Goal: Task Accomplishment & Management: Manage account settings

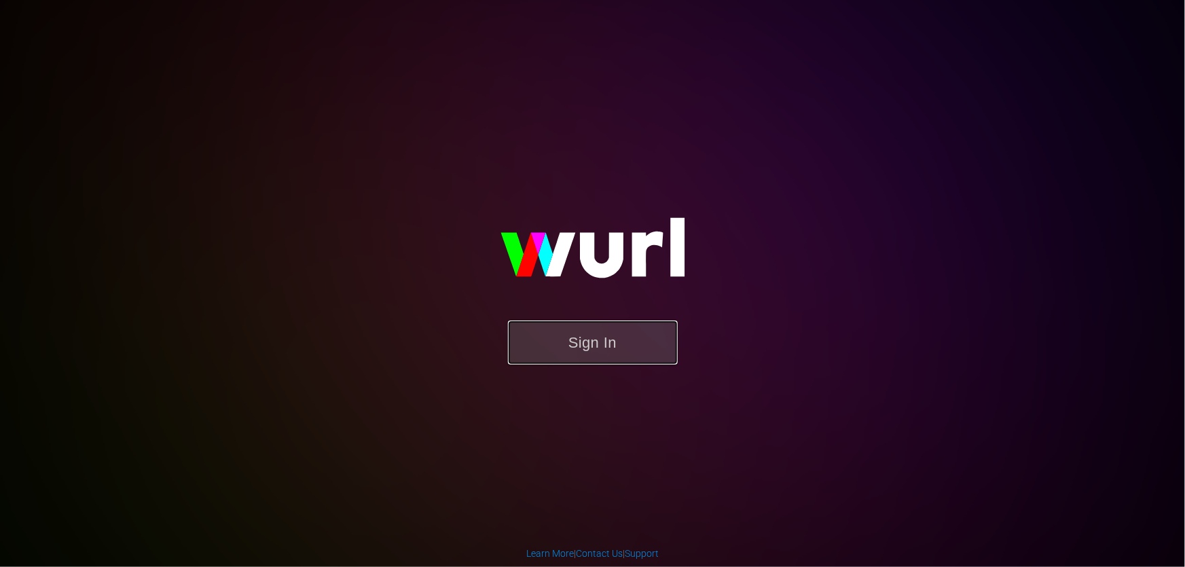
click at [552, 329] on button "Sign In" at bounding box center [593, 343] width 170 height 44
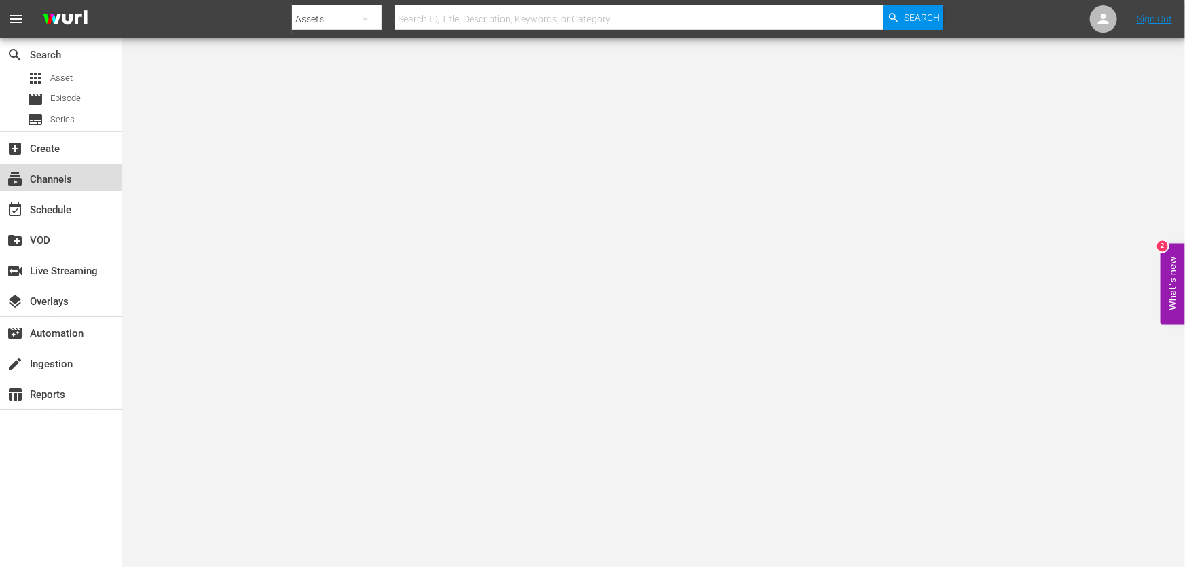
click at [68, 179] on div "subscriptions Channels" at bounding box center [38, 177] width 76 height 12
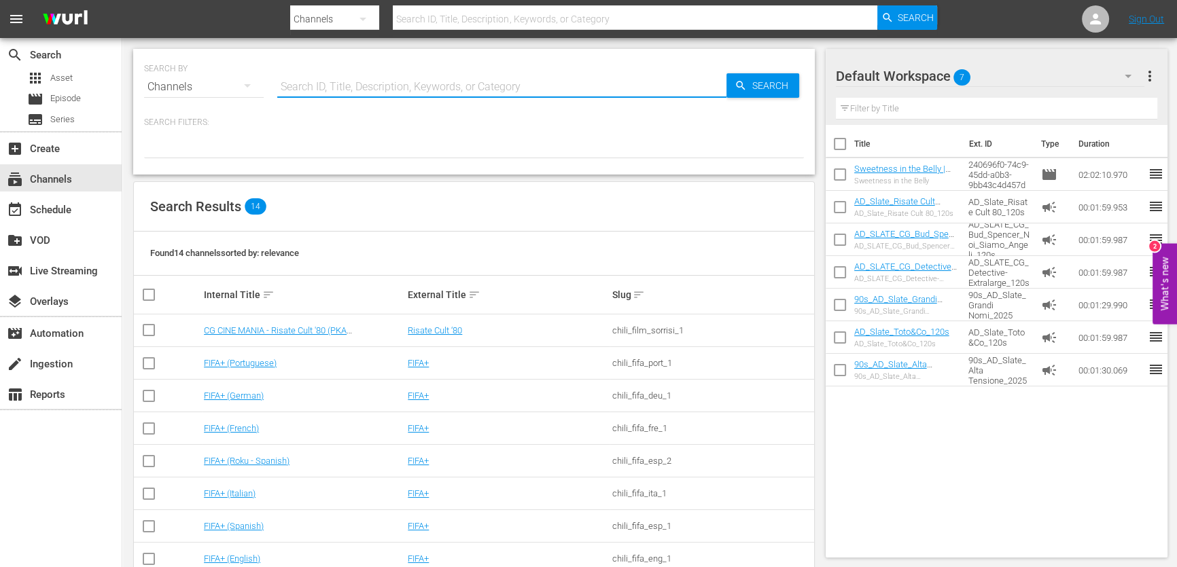
click at [359, 74] on input "text" at bounding box center [501, 87] width 449 height 33
click at [311, 334] on link "CG CINE MANIA - Risate Cult '80 (PKA [PERSON_NAME] – Noi siamo angeli)" at bounding box center [275, 335] width 143 height 20
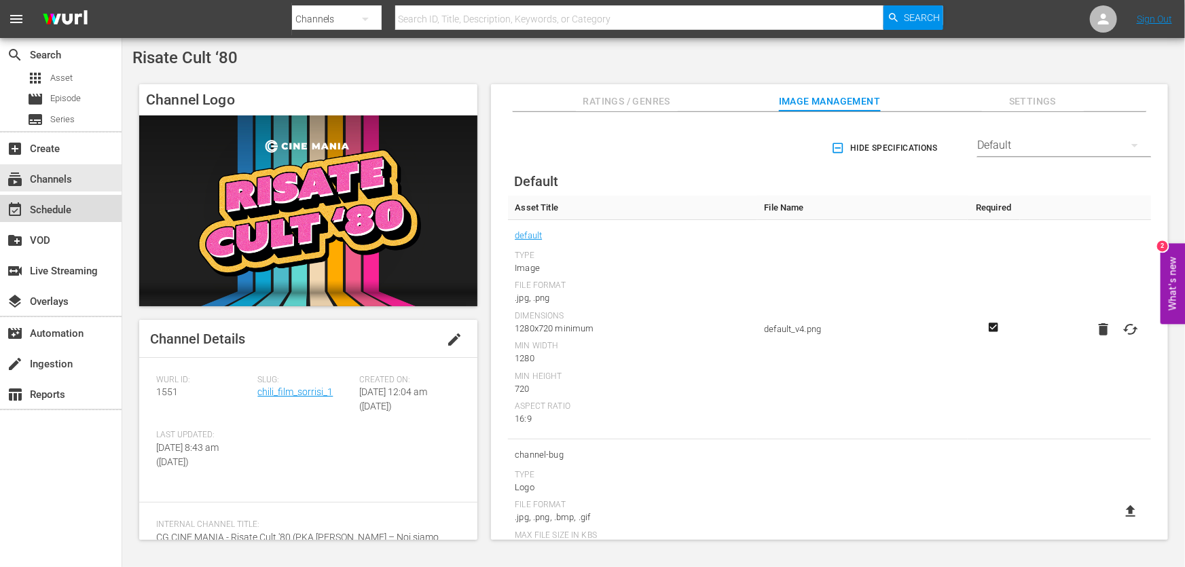
click at [84, 209] on div "event_available Schedule" at bounding box center [61, 208] width 122 height 27
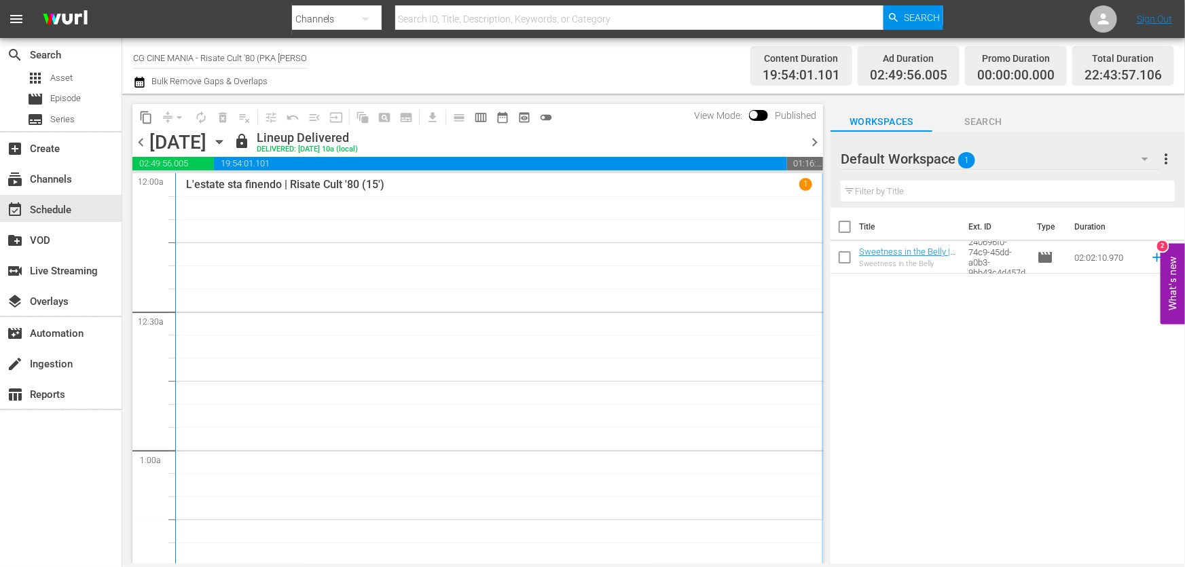
click at [822, 140] on span "chevron_right" at bounding box center [814, 142] width 17 height 17
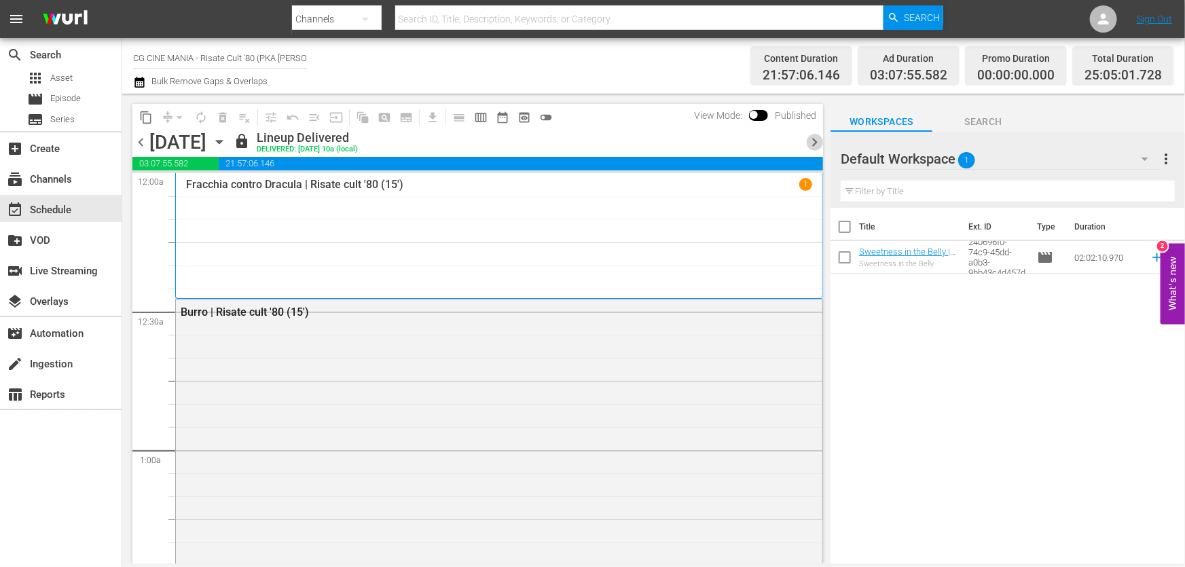
click at [822, 140] on span "chevron_right" at bounding box center [814, 142] width 17 height 17
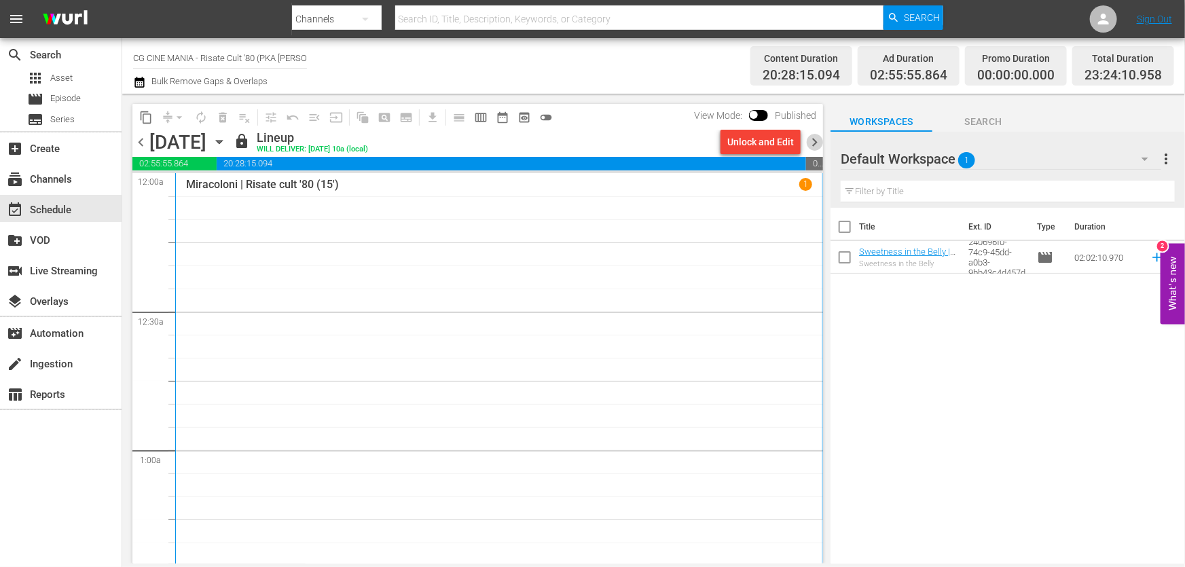
click at [822, 140] on span "chevron_right" at bounding box center [814, 142] width 17 height 17
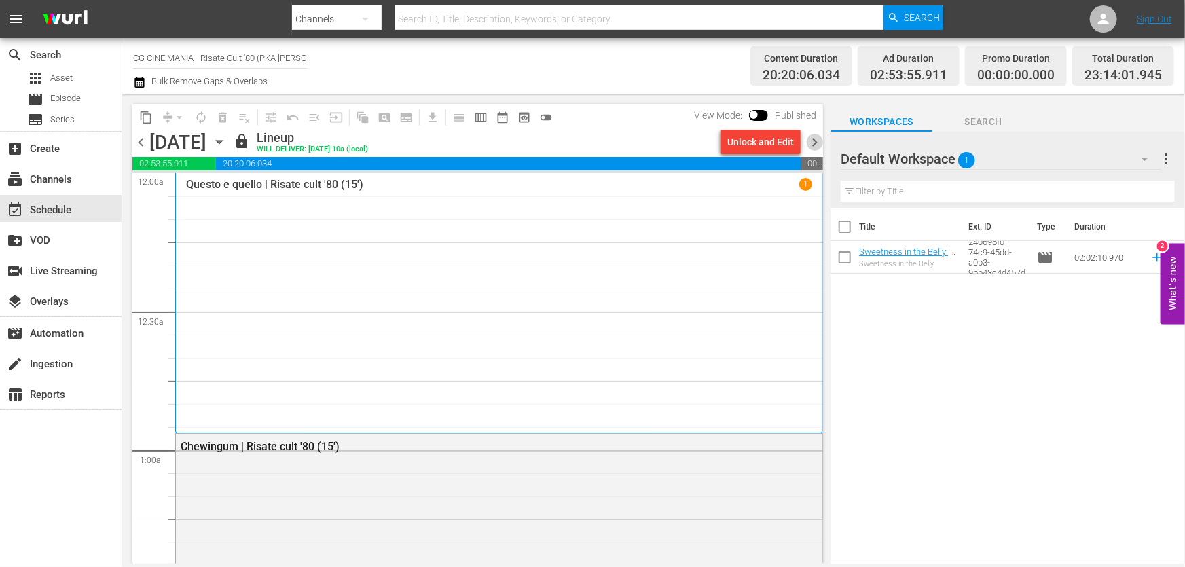
click at [822, 140] on span "chevron_right" at bounding box center [814, 142] width 17 height 17
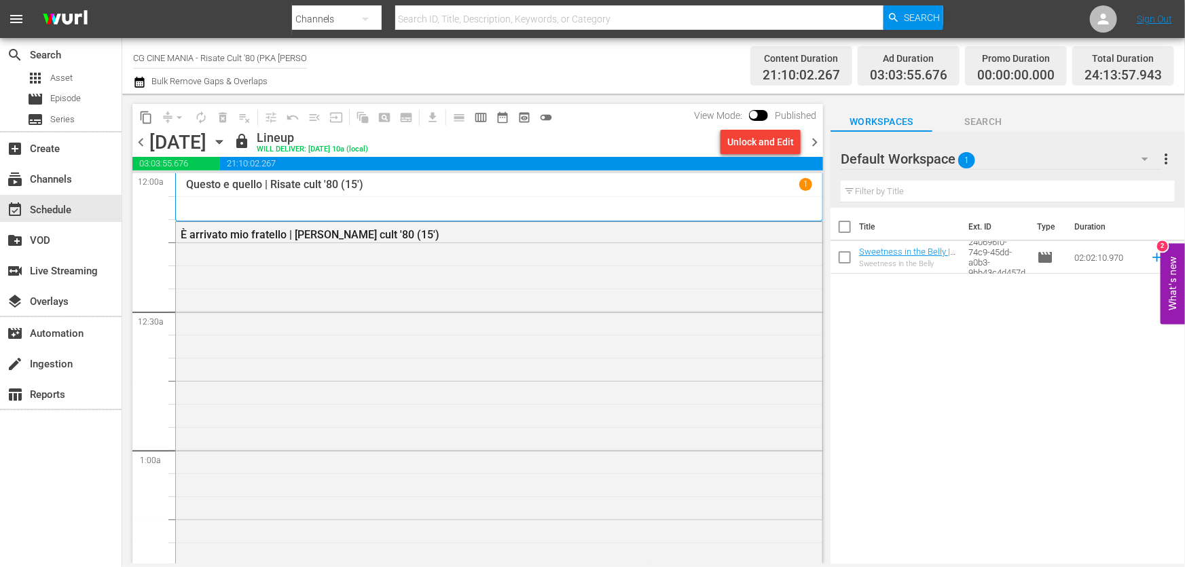
click at [822, 140] on span "chevron_right" at bounding box center [814, 142] width 17 height 17
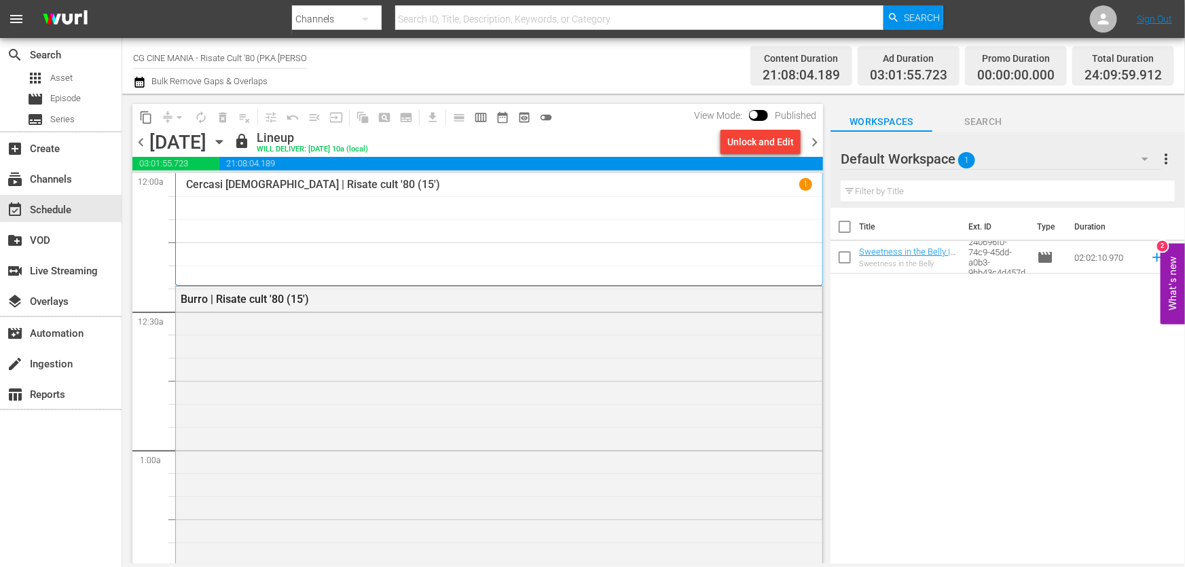
click at [822, 140] on span "chevron_right" at bounding box center [814, 142] width 17 height 17
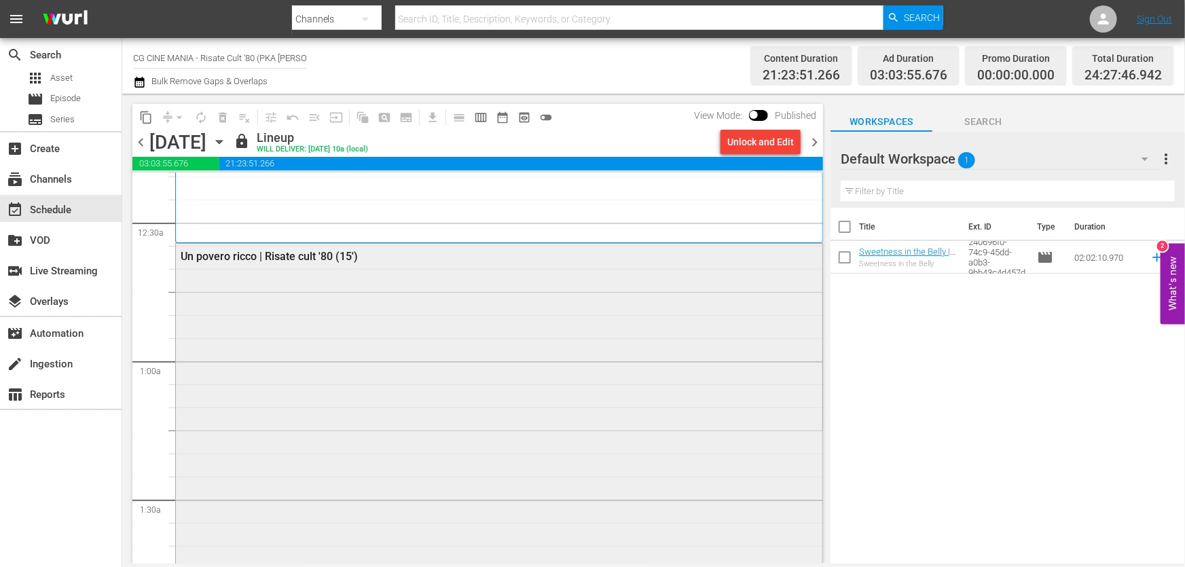
scroll to position [185, 0]
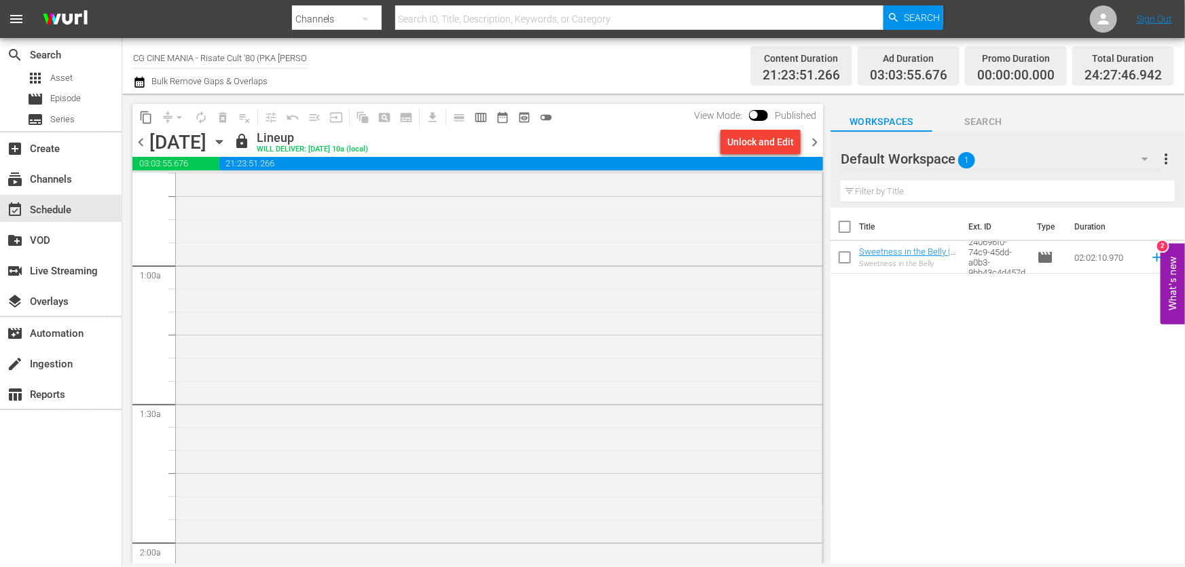
click at [810, 141] on span "chevron_right" at bounding box center [814, 142] width 17 height 17
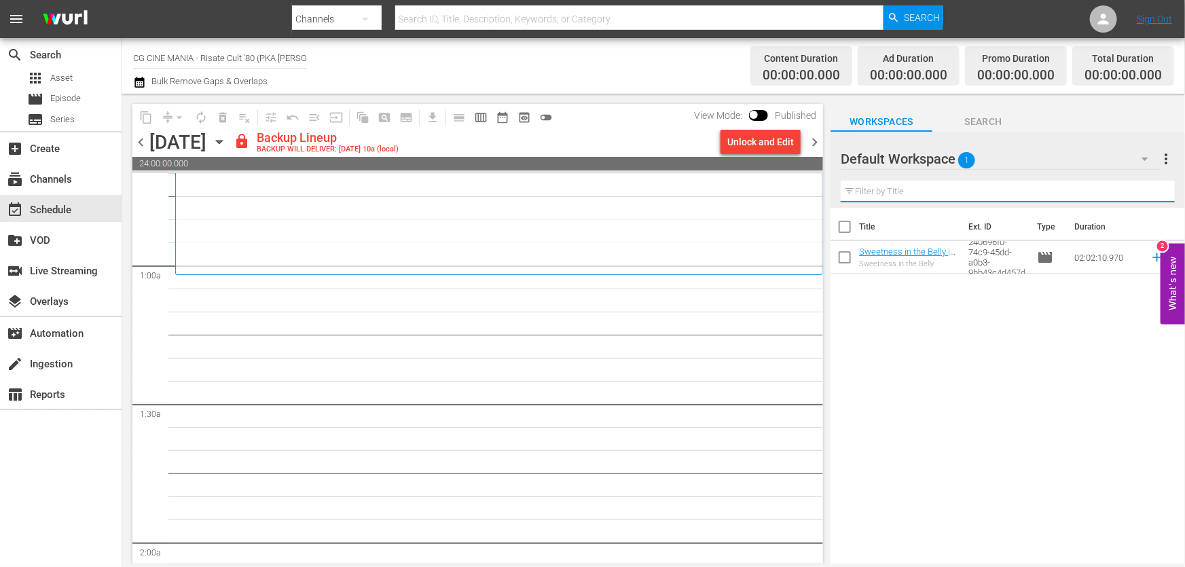
click at [962, 192] on input "text" at bounding box center [1008, 192] width 334 height 22
paste input "Fratelli d’Italia"
click at [756, 142] on div "Unlock and Edit" at bounding box center [761, 142] width 67 height 24
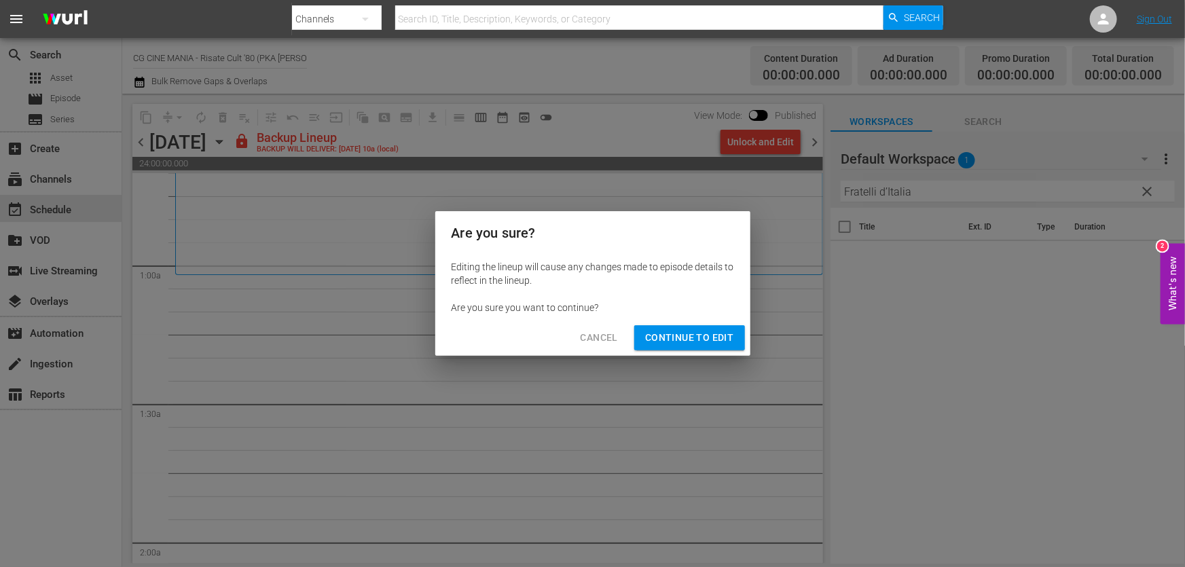
click at [672, 343] on span "Continue to Edit" at bounding box center [689, 337] width 88 height 17
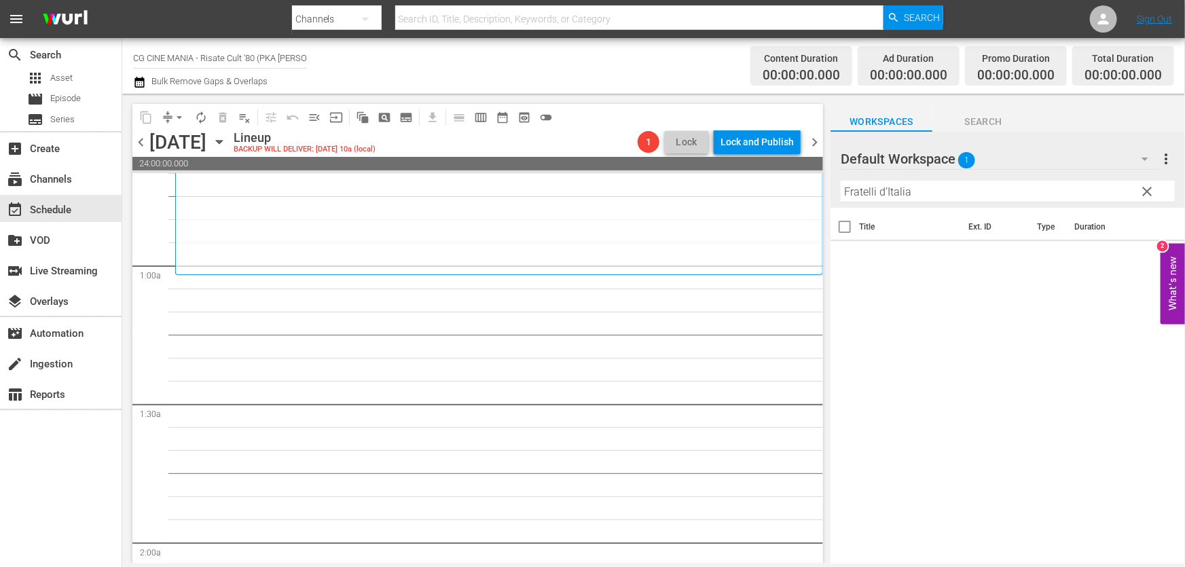
click at [928, 207] on div "Default Workspace 1 Default more_vert clear Filter by Title Fratelli d’Italia T…" at bounding box center [1008, 352] width 355 height 440
click at [922, 198] on input "Fratelli d’Italia" at bounding box center [1008, 192] width 334 height 22
click at [973, 170] on hr at bounding box center [1001, 169] width 321 height 1
click at [1062, 161] on div "Default Workspace 1" at bounding box center [1001, 159] width 321 height 38
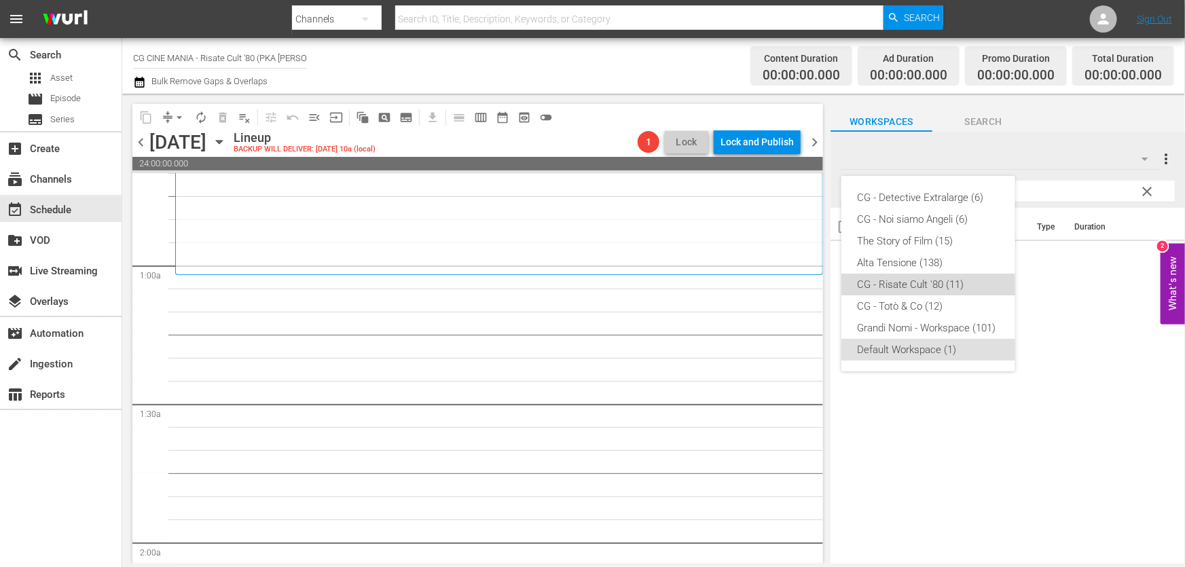
click at [920, 292] on div "CG - Risate Cult '80 (11)" at bounding box center [928, 285] width 141 height 22
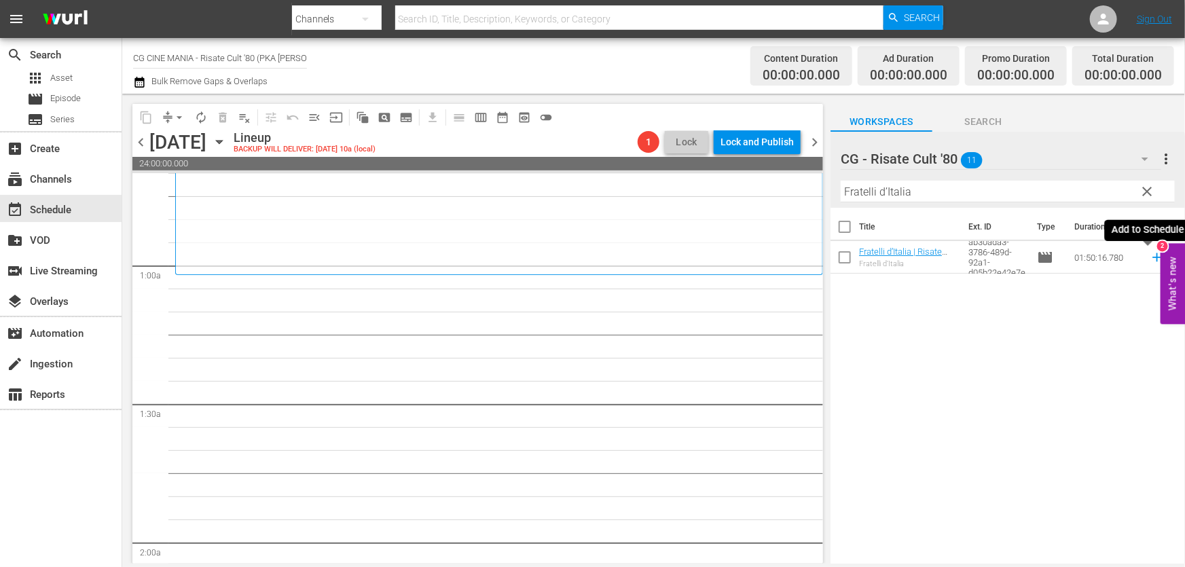
click at [1150, 257] on icon at bounding box center [1157, 257] width 15 height 15
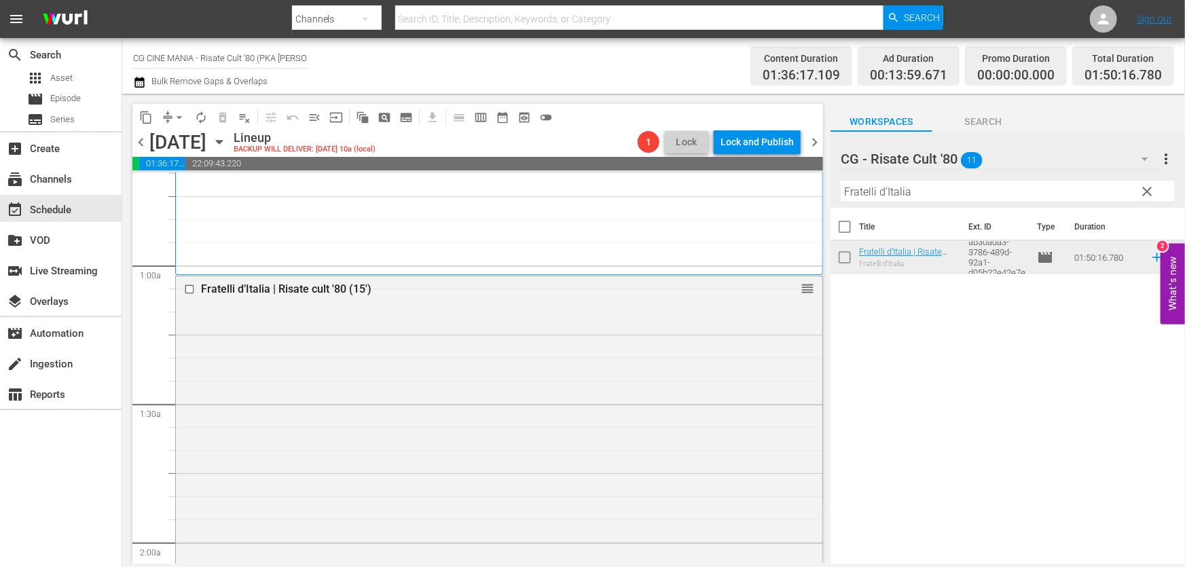
drag, startPoint x: 956, startPoint y: 193, endPoint x: 548, endPoint y: 255, distance: 413.0
click at [561, 250] on div "content_copy compress arrow_drop_down autorenew_outlined delete_forever_outline…" at bounding box center [653, 329] width 1063 height 470
paste input "Miracoloni"
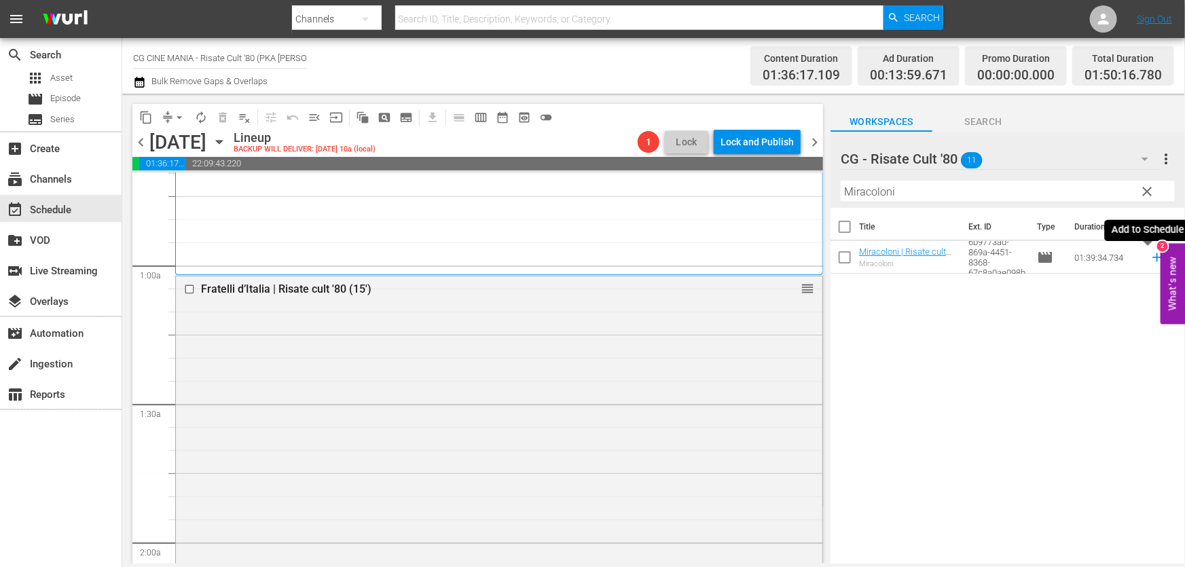
click at [1153, 258] on icon at bounding box center [1157, 257] width 9 height 9
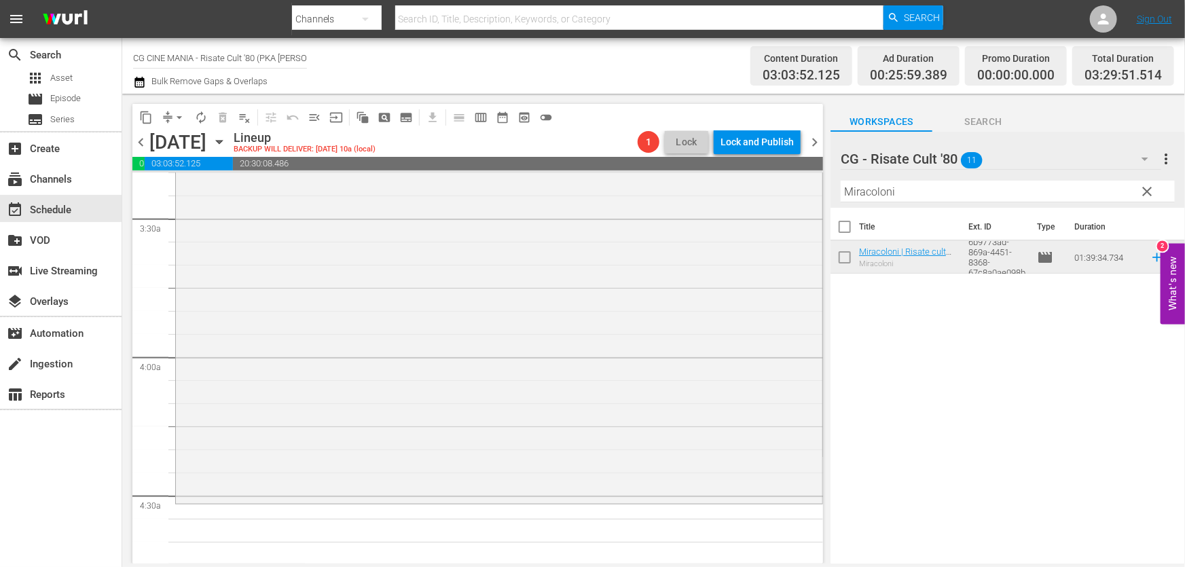
scroll to position [1050, 0]
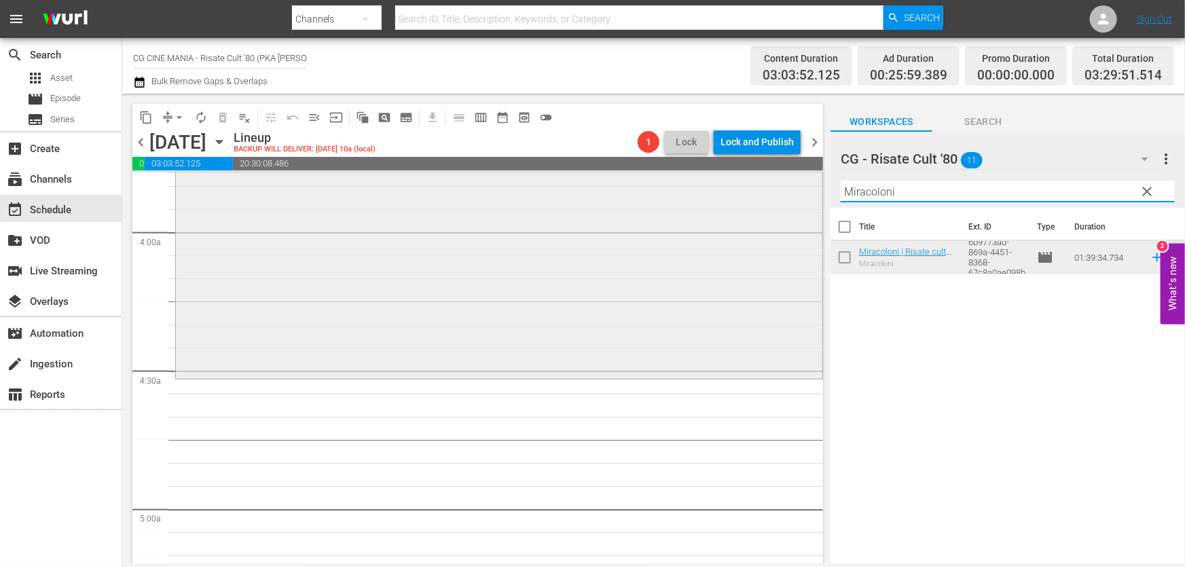
drag, startPoint x: 947, startPoint y: 190, endPoint x: 420, endPoint y: 269, distance: 533.1
click at [456, 244] on div "content_copy compress arrow_drop_down autorenew_outlined delete_forever_outline…" at bounding box center [653, 329] width 1063 height 470
paste input "UN POVERO RICCO"
click at [1150, 257] on icon at bounding box center [1157, 257] width 15 height 15
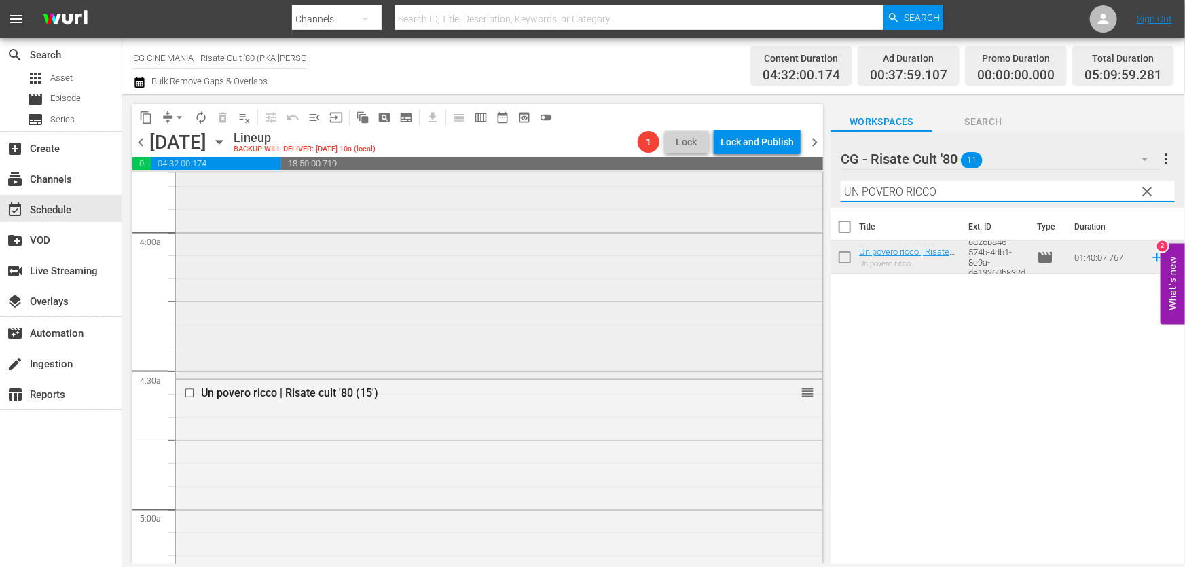
drag, startPoint x: 944, startPoint y: 193, endPoint x: 503, endPoint y: 237, distance: 443.1
click at [503, 237] on div "content_copy compress arrow_drop_down autorenew_outlined delete_forever_outline…" at bounding box center [653, 329] width 1063 height 470
paste input "Burro"
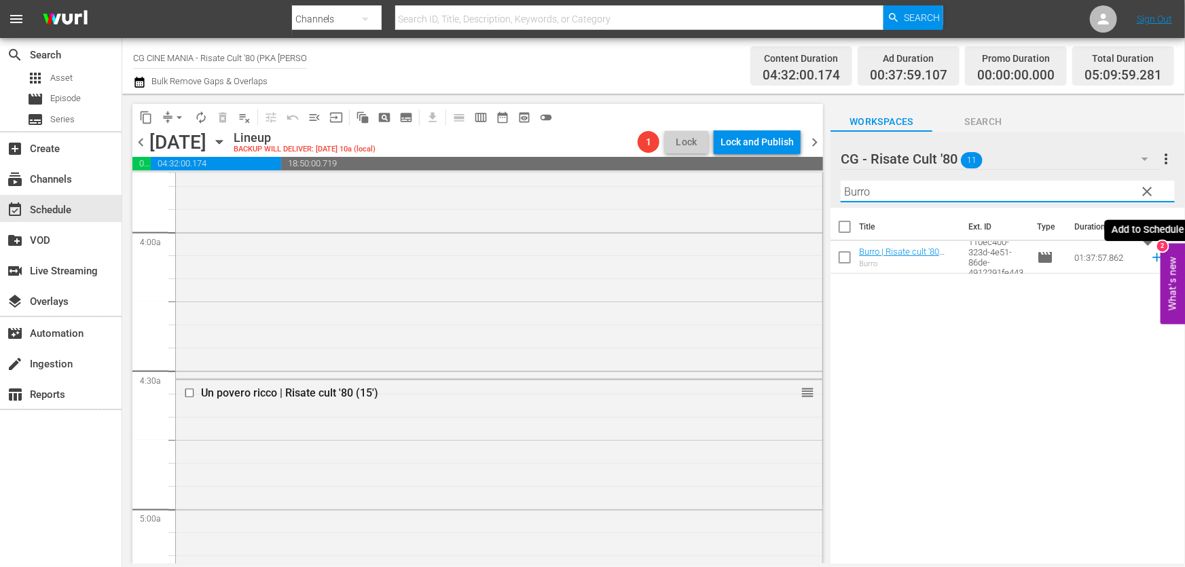
click at [1150, 259] on icon at bounding box center [1157, 257] width 15 height 15
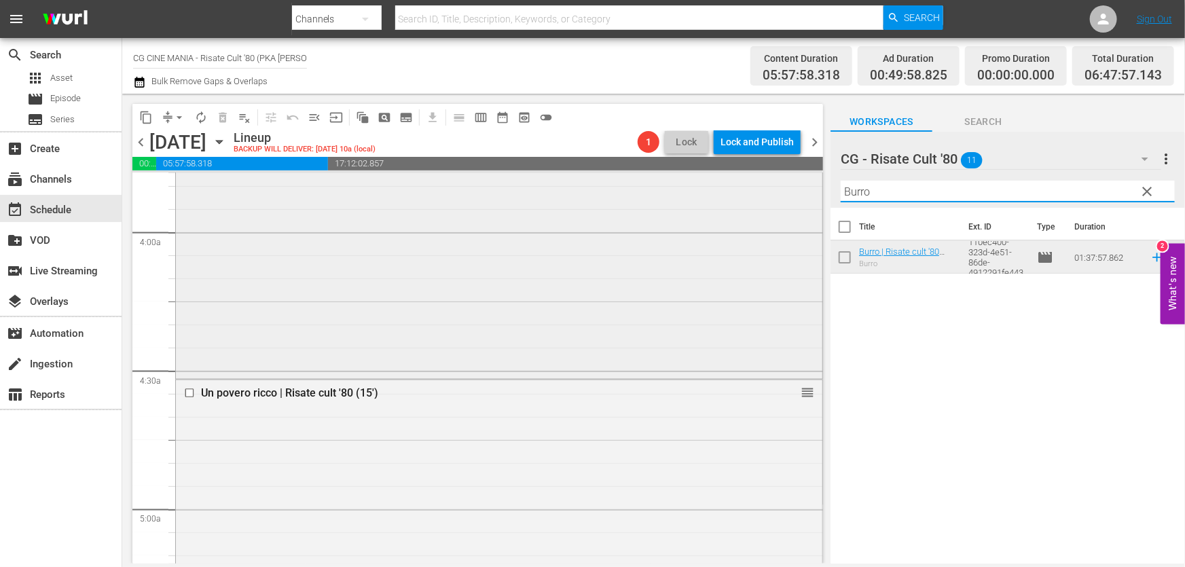
drag, startPoint x: 896, startPoint y: 190, endPoint x: 467, endPoint y: 312, distance: 445.6
click at [457, 262] on div "content_copy compress arrow_drop_down autorenew_outlined delete_forever_outline…" at bounding box center [653, 329] width 1063 height 470
paste input "Il volatore di aquiloni"
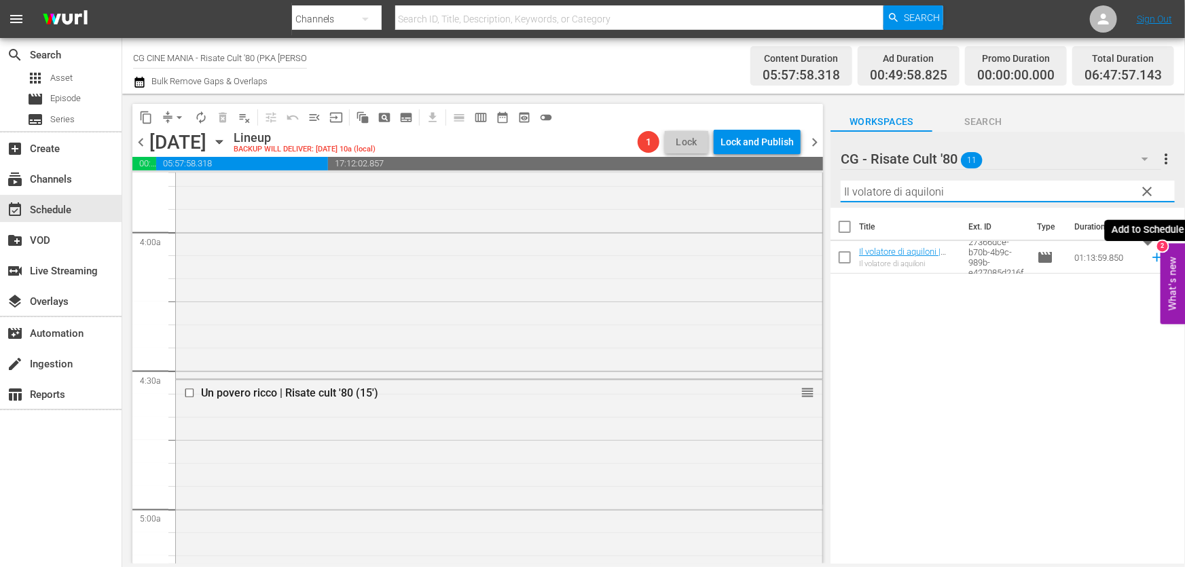
click at [1150, 257] on icon at bounding box center [1157, 257] width 15 height 15
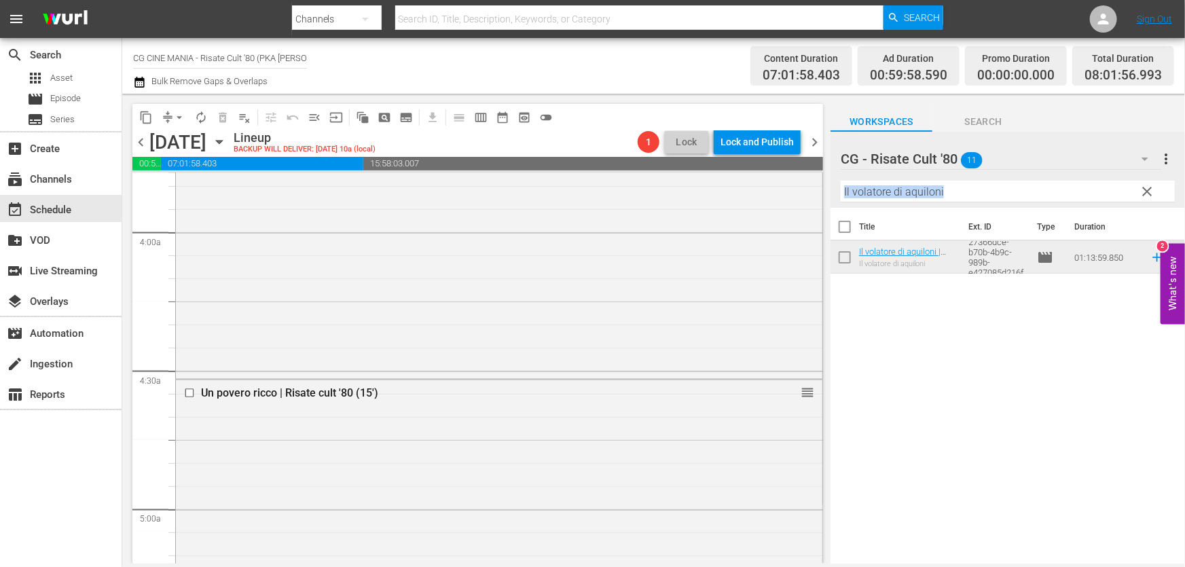
click at [975, 202] on div "Filter by Title Il volatore di aquiloni" at bounding box center [1008, 191] width 334 height 33
drag, startPoint x: 876, startPoint y: 193, endPoint x: 455, endPoint y: 221, distance: 422.1
click at [510, 213] on div "content_copy compress arrow_drop_down autorenew_outlined delete_forever_outline…" at bounding box center [653, 329] width 1063 height 470
paste input "Cercasi [DEMOGRAPHIC_DATA]"
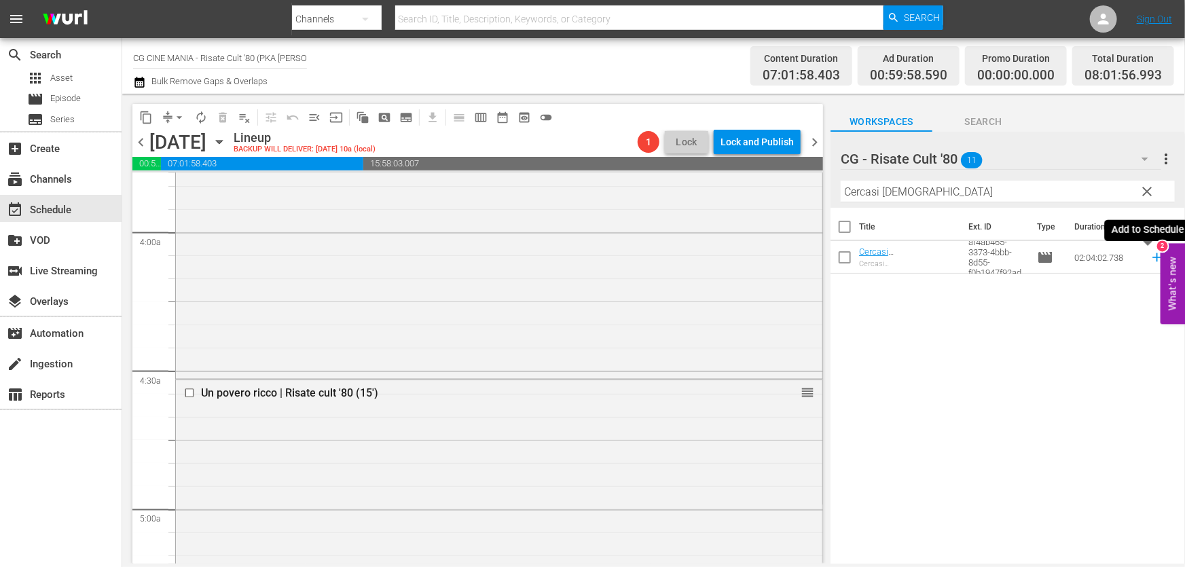
click at [1150, 259] on icon at bounding box center [1157, 257] width 15 height 15
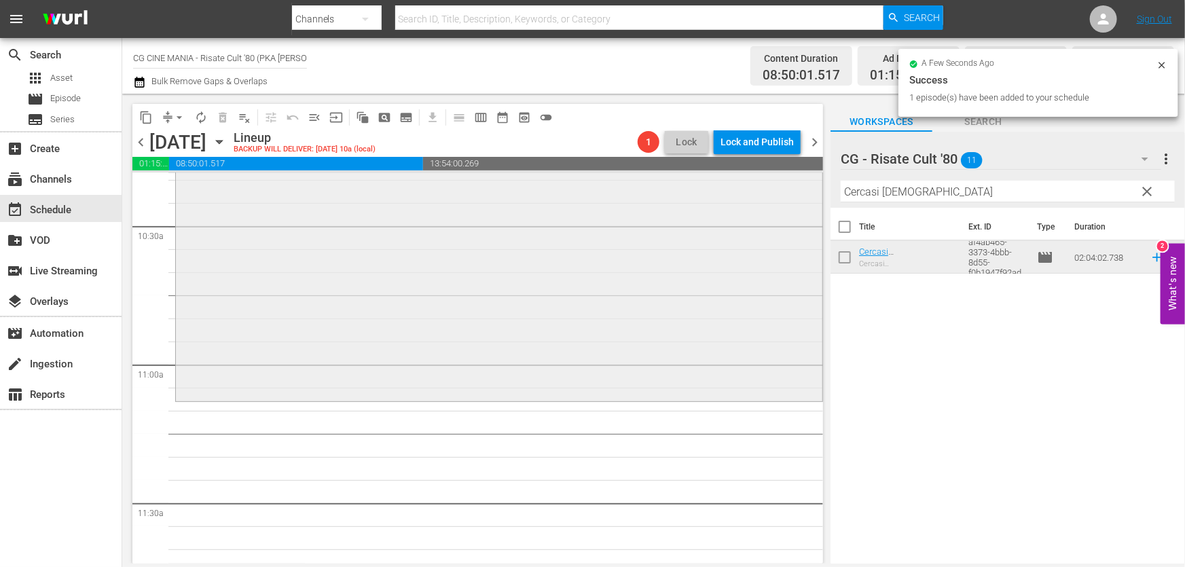
scroll to position [2964, 0]
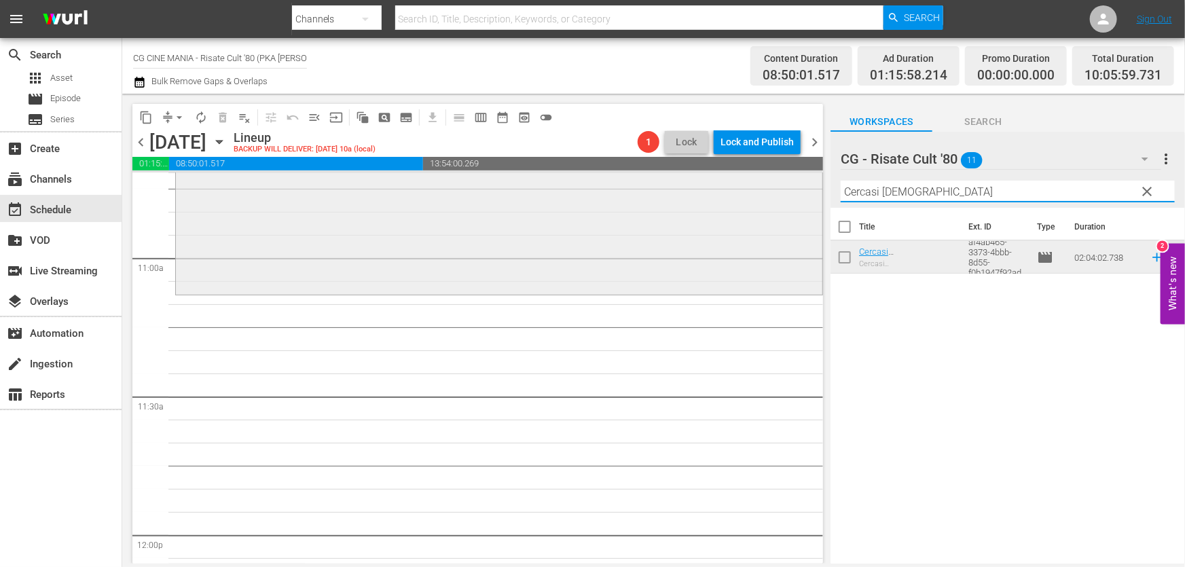
drag, startPoint x: 933, startPoint y: 193, endPoint x: 456, endPoint y: 279, distance: 485.3
click at [524, 264] on div "content_copy compress arrow_drop_down autorenew_outlined delete_forever_outline…" at bounding box center [653, 329] width 1063 height 470
paste input "hewingum"
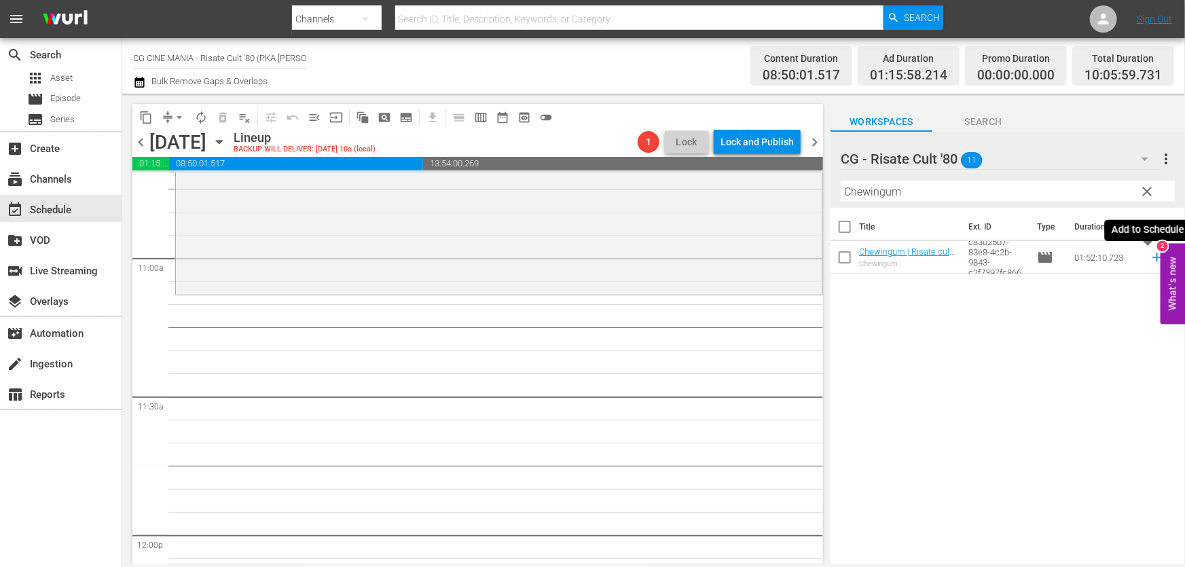
click at [1150, 255] on icon at bounding box center [1157, 257] width 15 height 15
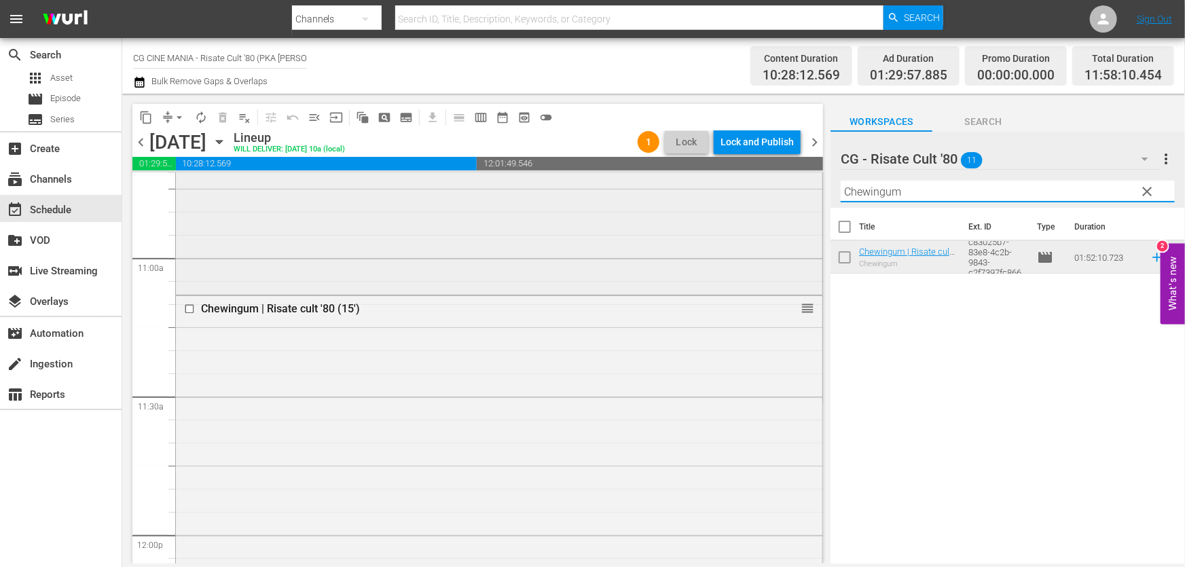
drag, startPoint x: 944, startPoint y: 190, endPoint x: 478, endPoint y: 284, distance: 475.3
click at [508, 259] on div "content_copy compress arrow_drop_down autorenew_outlined delete_forever_outline…" at bounding box center [653, 329] width 1063 height 470
paste input "È arrivato mio fratello"
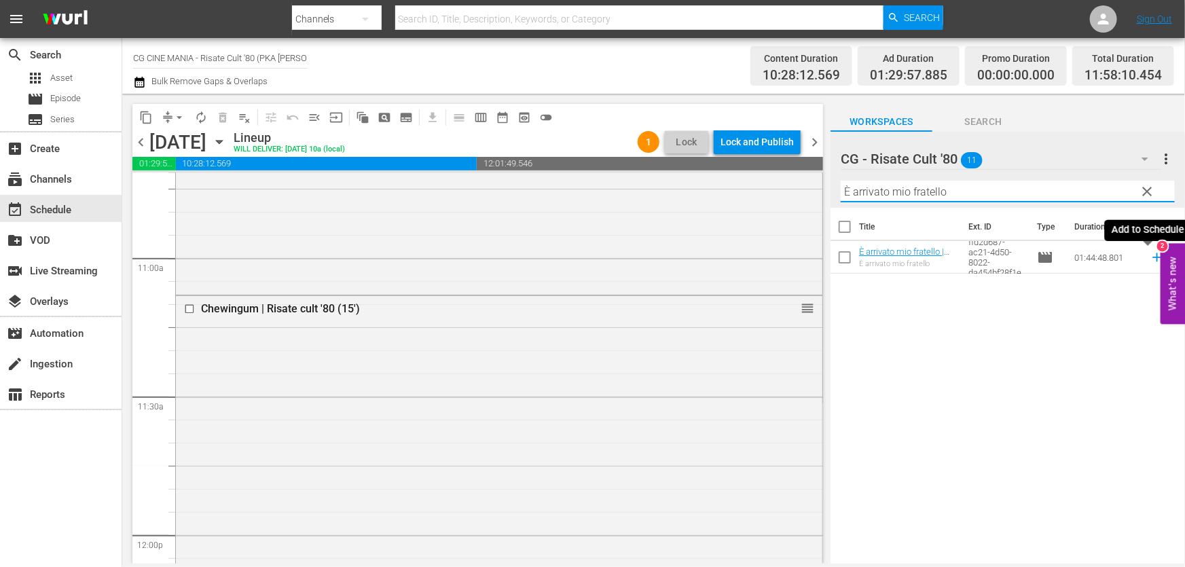
click at [1153, 258] on icon at bounding box center [1157, 257] width 9 height 9
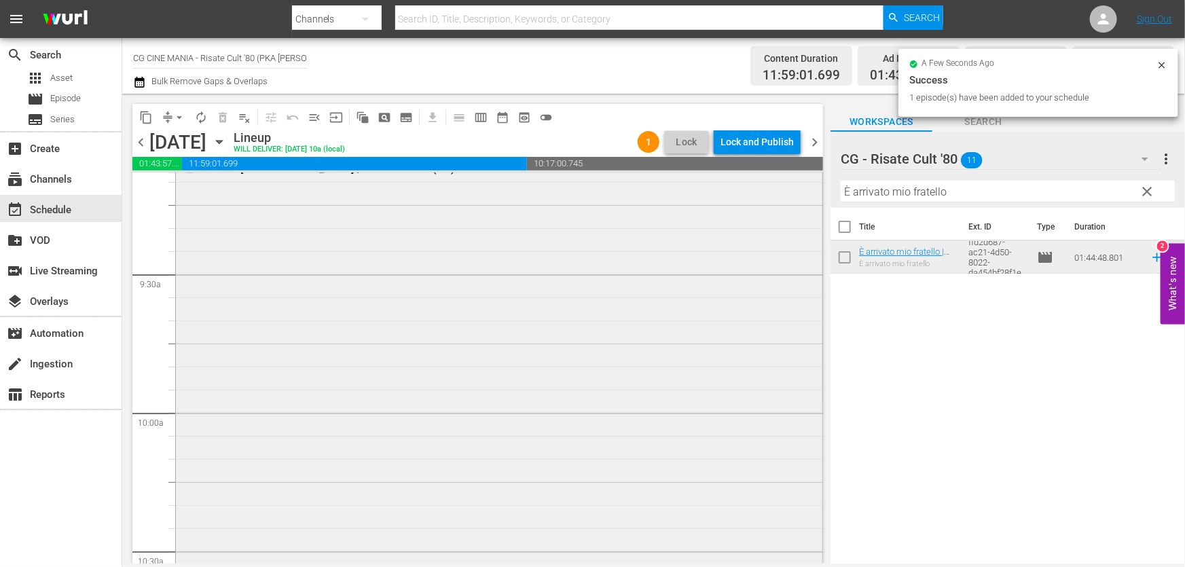
scroll to position [2778, 0]
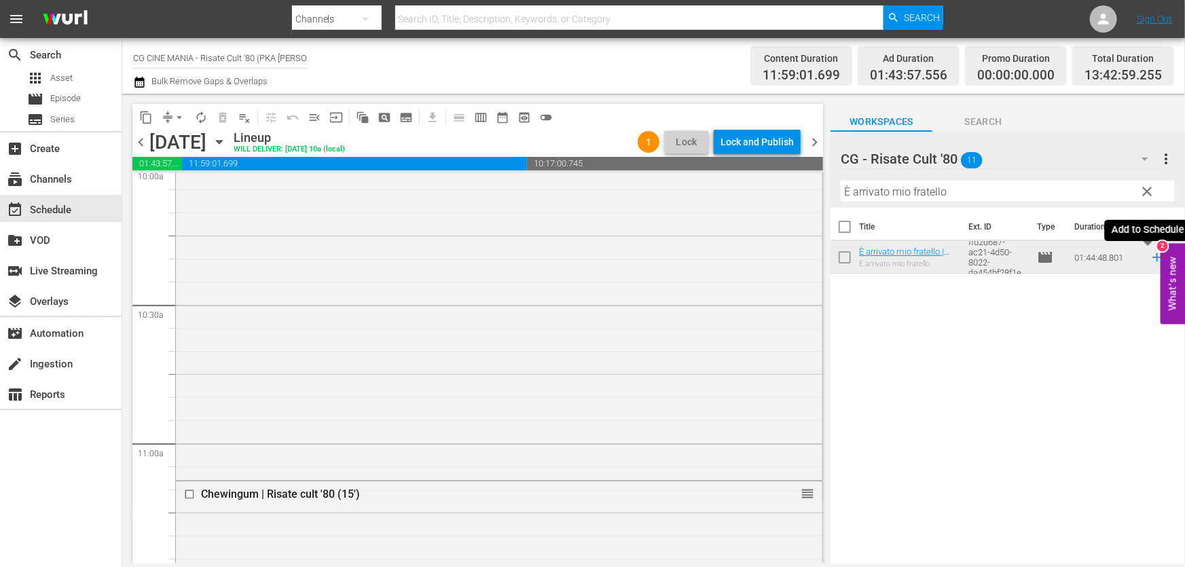
click at [1150, 258] on icon at bounding box center [1157, 257] width 15 height 15
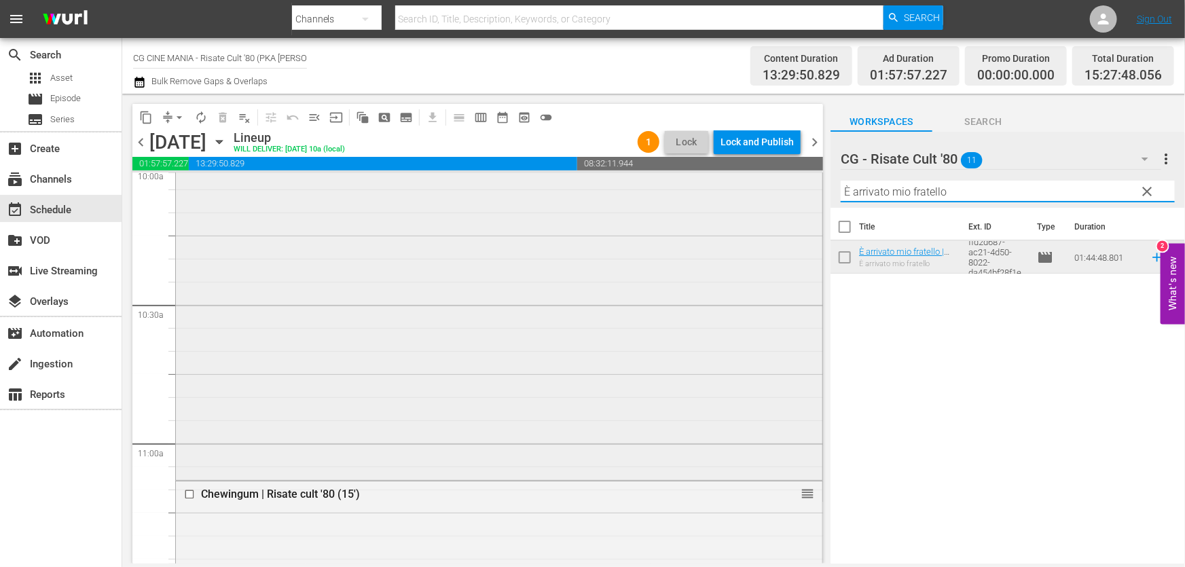
drag, startPoint x: 963, startPoint y: 190, endPoint x: 414, endPoint y: 260, distance: 553.4
click at [463, 245] on div "content_copy compress arrow_drop_down autorenew_outlined delete_forever_outline…" at bounding box center [653, 329] width 1063 height 470
paste input "L'estate sta finend"
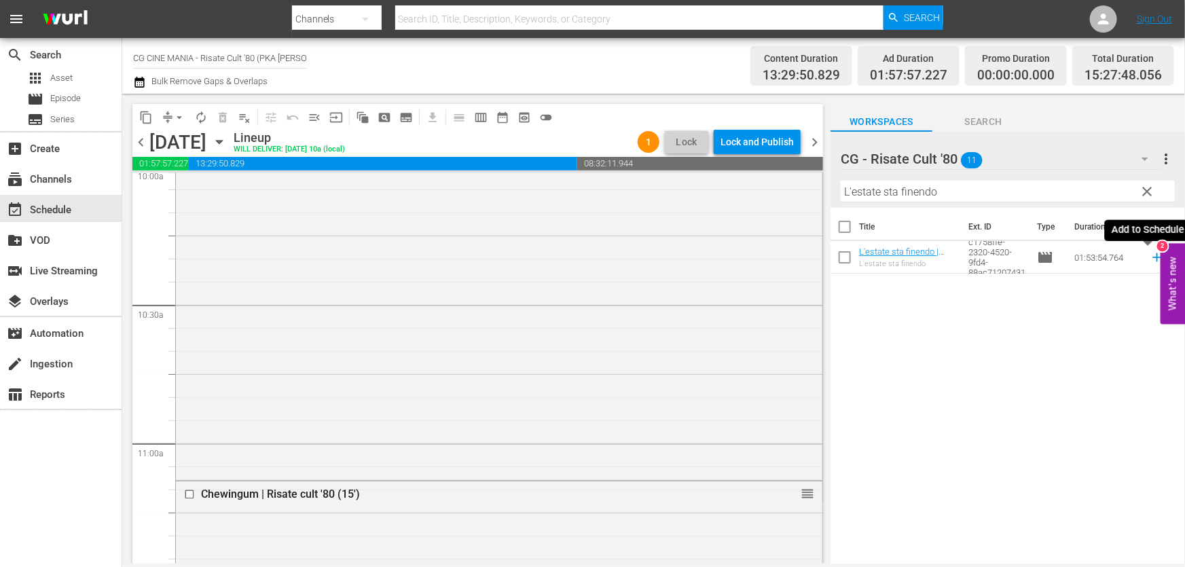
click at [1150, 259] on icon at bounding box center [1157, 257] width 15 height 15
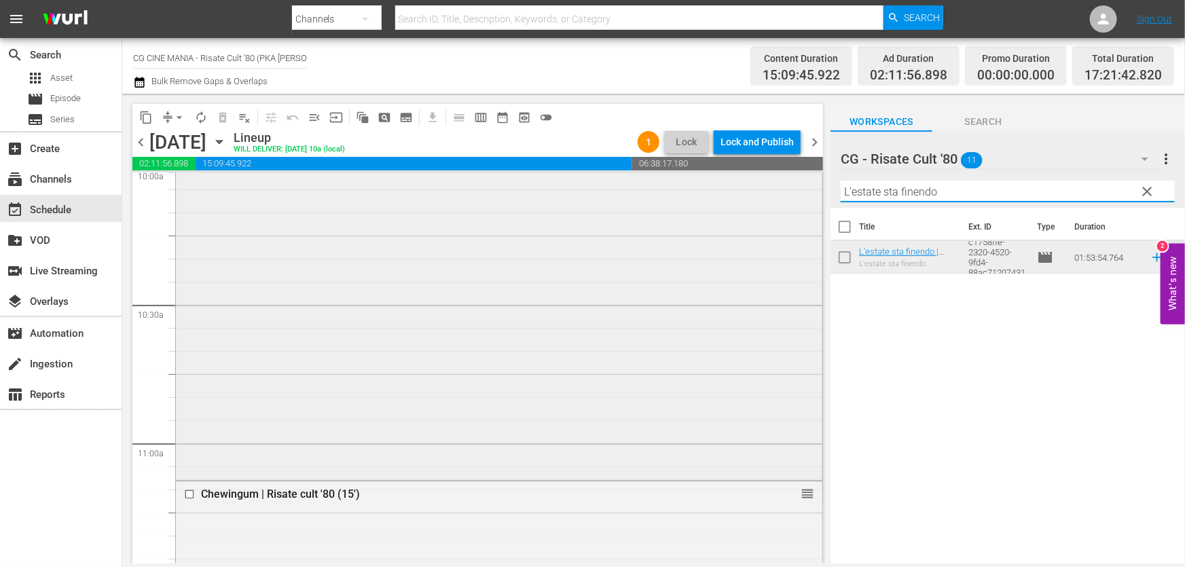
drag, startPoint x: 835, startPoint y: 203, endPoint x: 486, endPoint y: 238, distance: 350.9
click at [523, 230] on div "content_copy compress arrow_drop_down autorenew_outlined delete_forever_outline…" at bounding box center [653, 329] width 1063 height 470
paste input "UN POVERO RICCO"
click at [1150, 255] on icon at bounding box center [1157, 257] width 15 height 15
drag, startPoint x: 903, startPoint y: 200, endPoint x: 538, endPoint y: 257, distance: 369.3
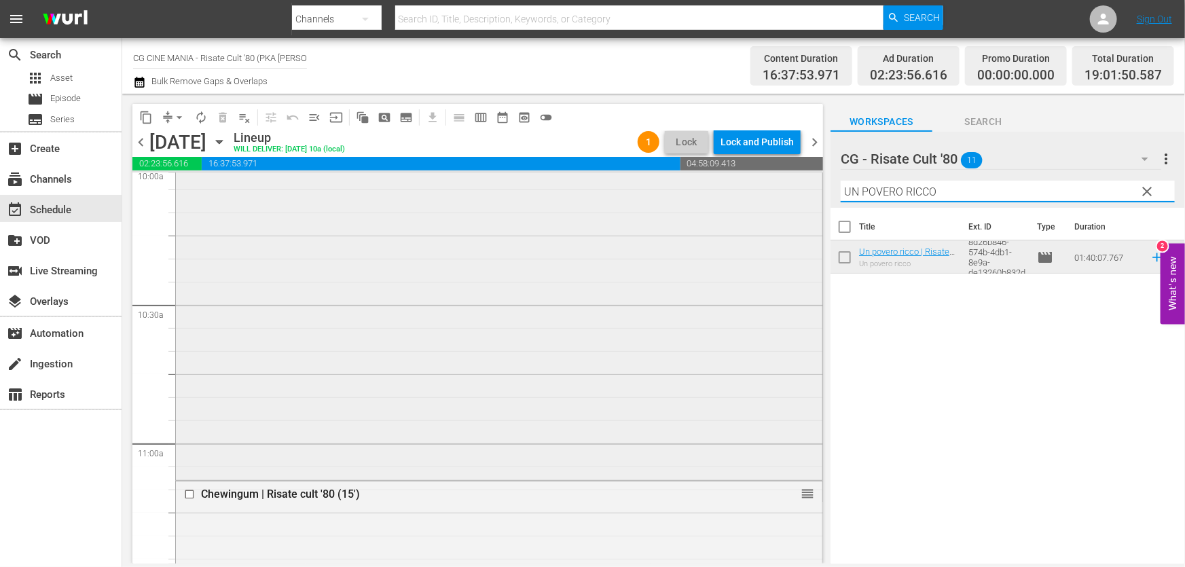
click at [551, 246] on div "content_copy compress arrow_drop_down autorenew_outlined delete_forever_outline…" at bounding box center [653, 329] width 1063 height 470
paste input "Fracchia contro Dracula"
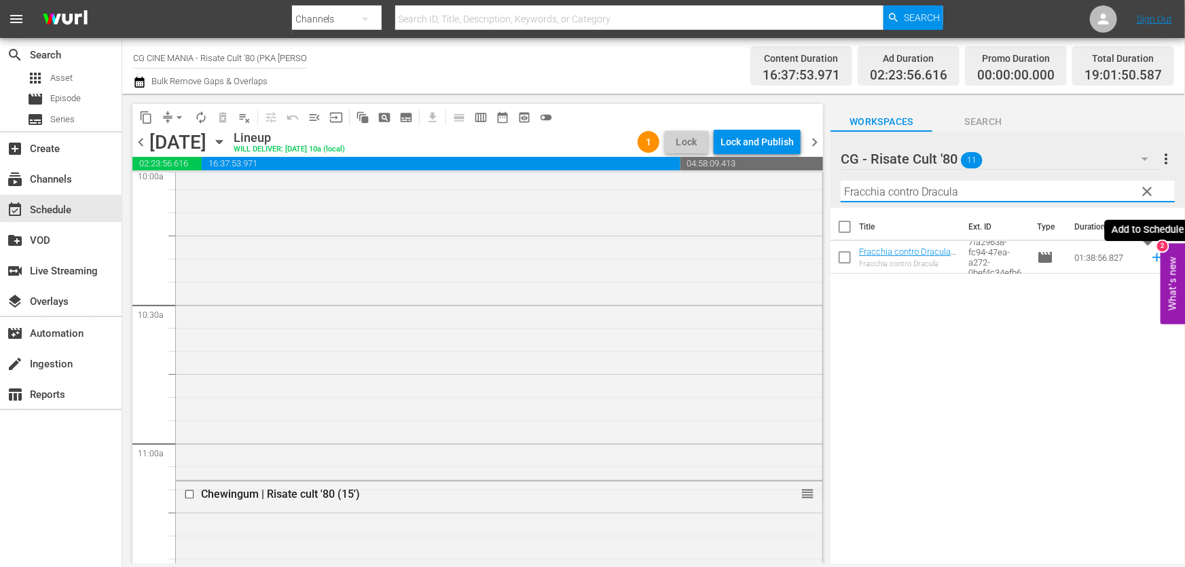
drag, startPoint x: 1149, startPoint y: 255, endPoint x: 1007, endPoint y: 263, distance: 142.2
click at [1150, 255] on icon at bounding box center [1157, 257] width 15 height 15
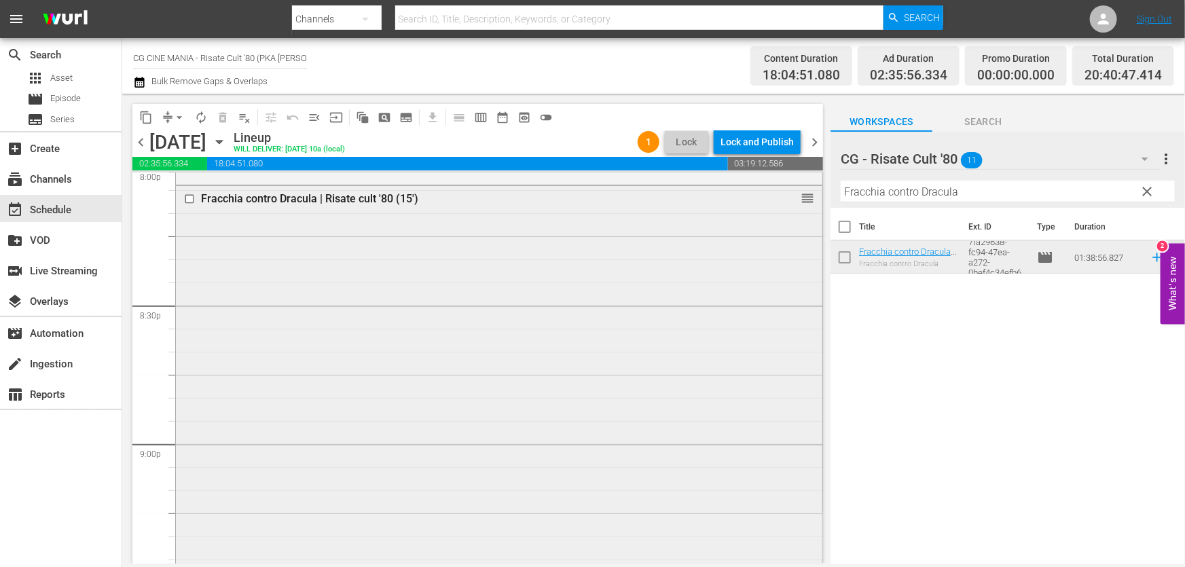
scroll to position [5743, 0]
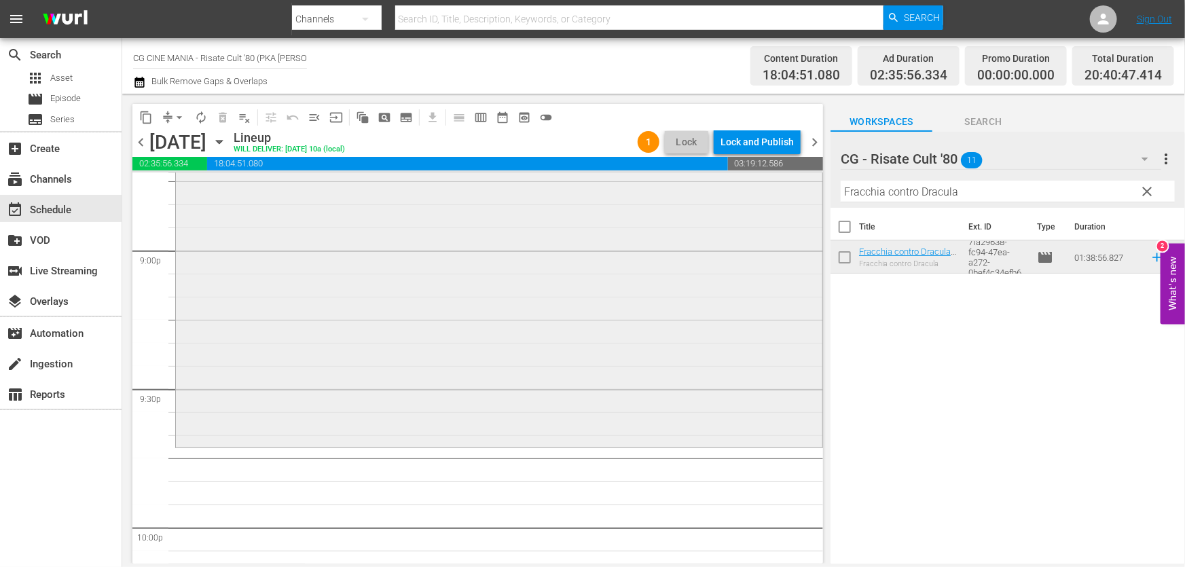
drag, startPoint x: 997, startPoint y: 188, endPoint x: 503, endPoint y: 217, distance: 494.7
click at [503, 217] on div "content_copy compress arrow_drop_down autorenew_outlined delete_forever_outline…" at bounding box center [653, 329] width 1063 height 470
paste input "QUESTO E QUELLO"
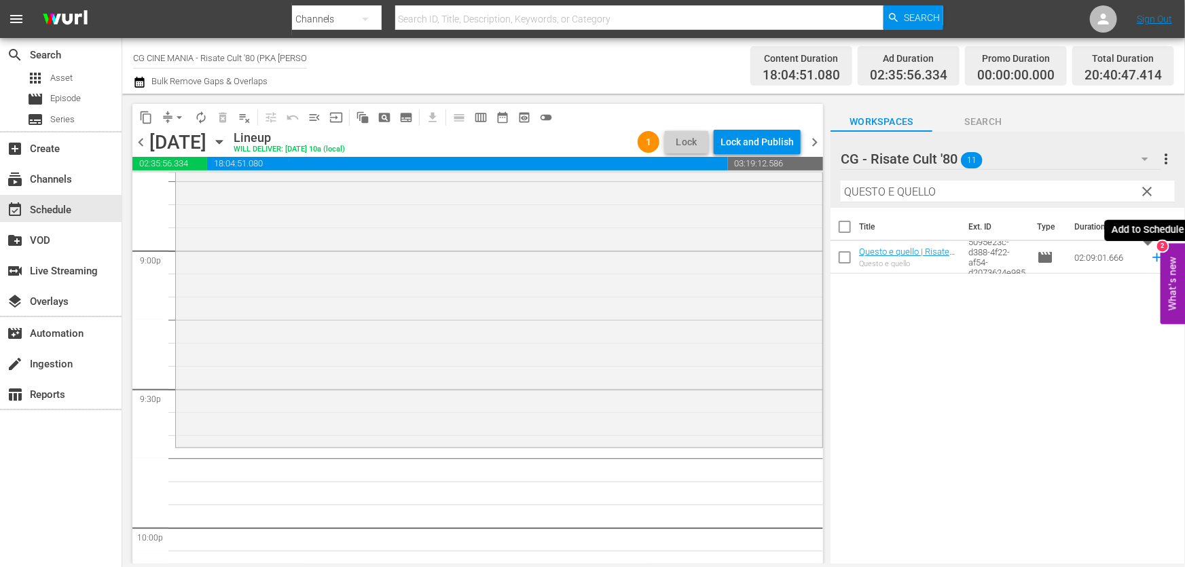
click at [1150, 256] on icon at bounding box center [1157, 257] width 15 height 15
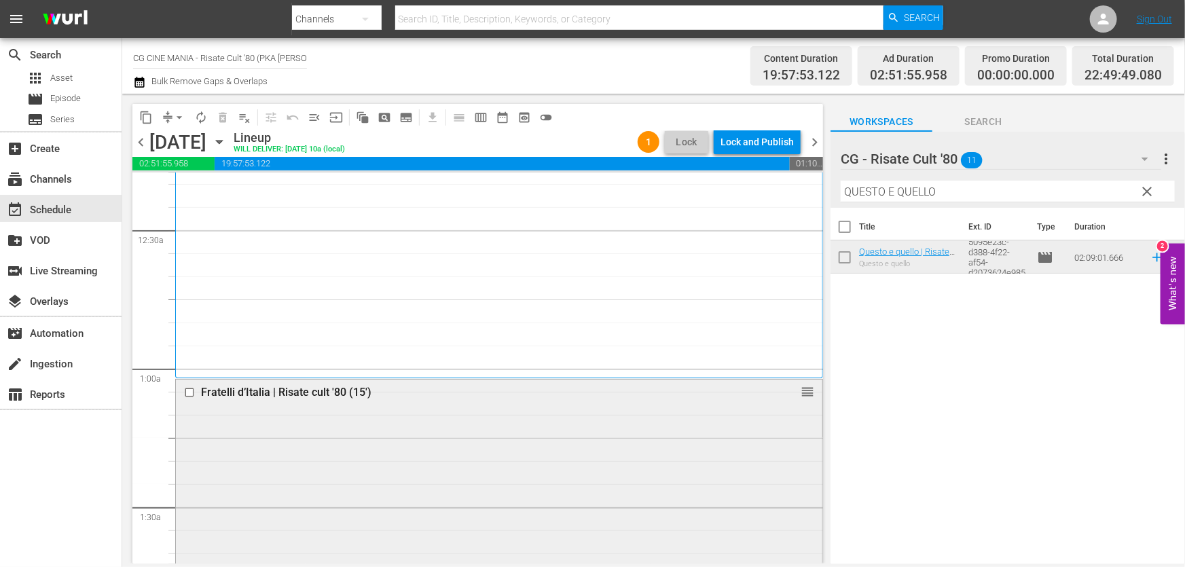
scroll to position [0, 0]
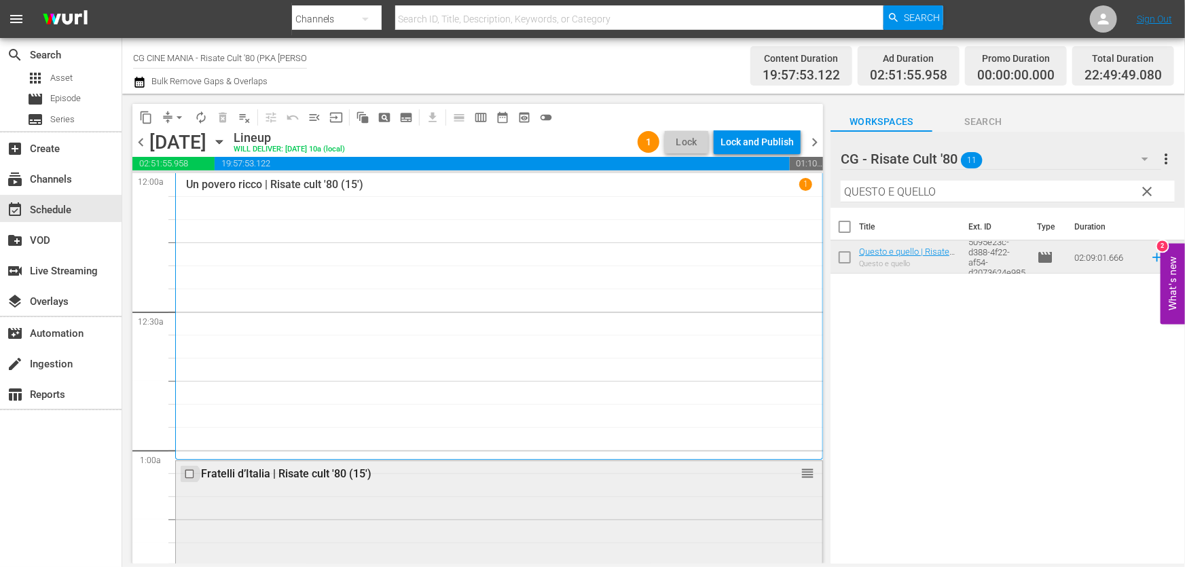
click at [190, 471] on input "checkbox" at bounding box center [191, 474] width 14 height 12
click at [226, 115] on span "delete_forever_outlined" at bounding box center [223, 118] width 14 height 14
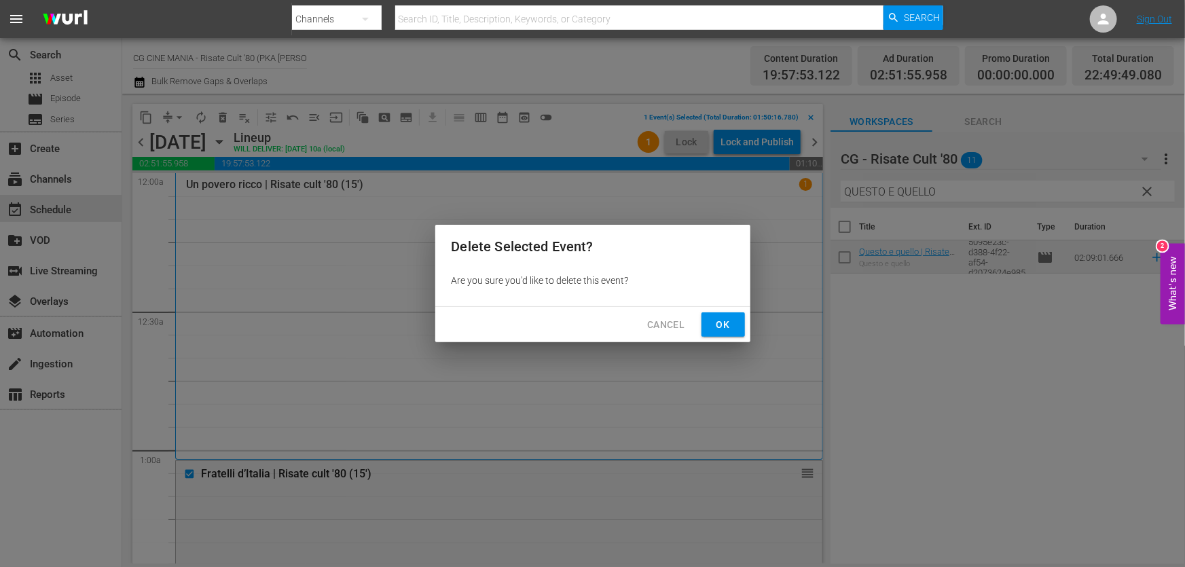
click at [722, 331] on span "Ok" at bounding box center [724, 325] width 22 height 17
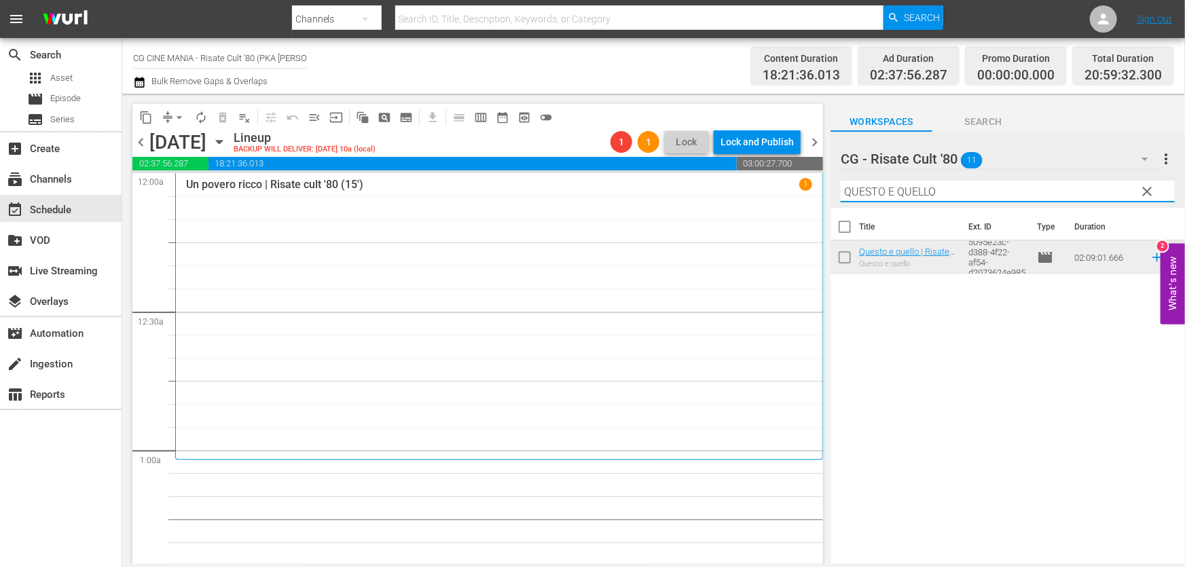
drag, startPoint x: 985, startPoint y: 192, endPoint x: 431, endPoint y: 244, distance: 556.7
click at [431, 244] on div "content_copy compress arrow_drop_down autorenew_outlined delete_forever_outline…" at bounding box center [653, 329] width 1063 height 470
paste input "Fratelli d’Italia"
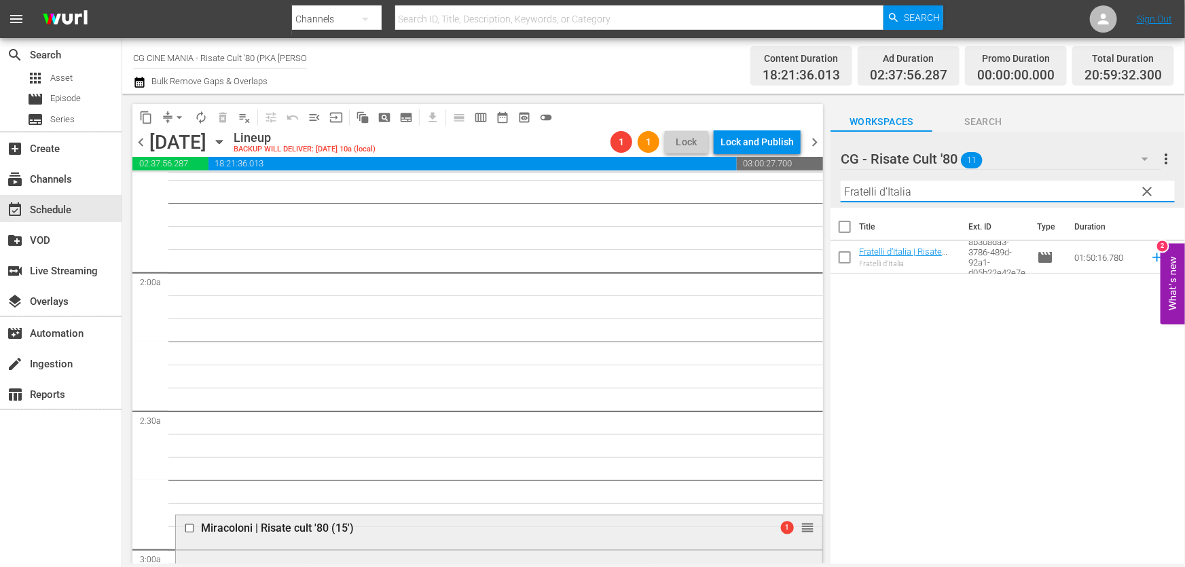
scroll to position [679, 0]
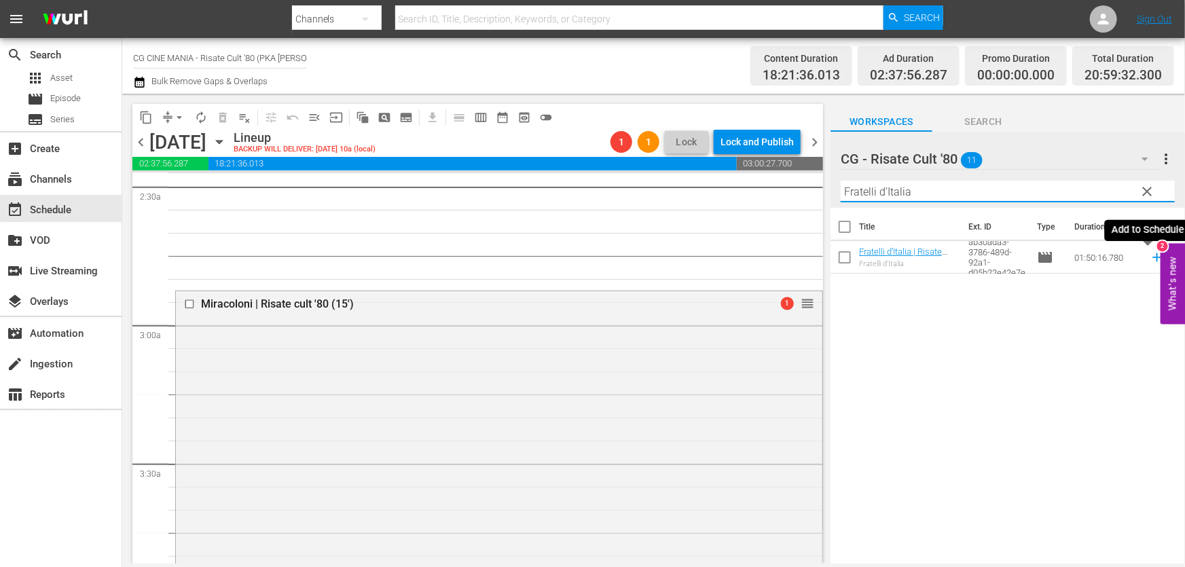
click at [1153, 258] on icon at bounding box center [1157, 257] width 9 height 9
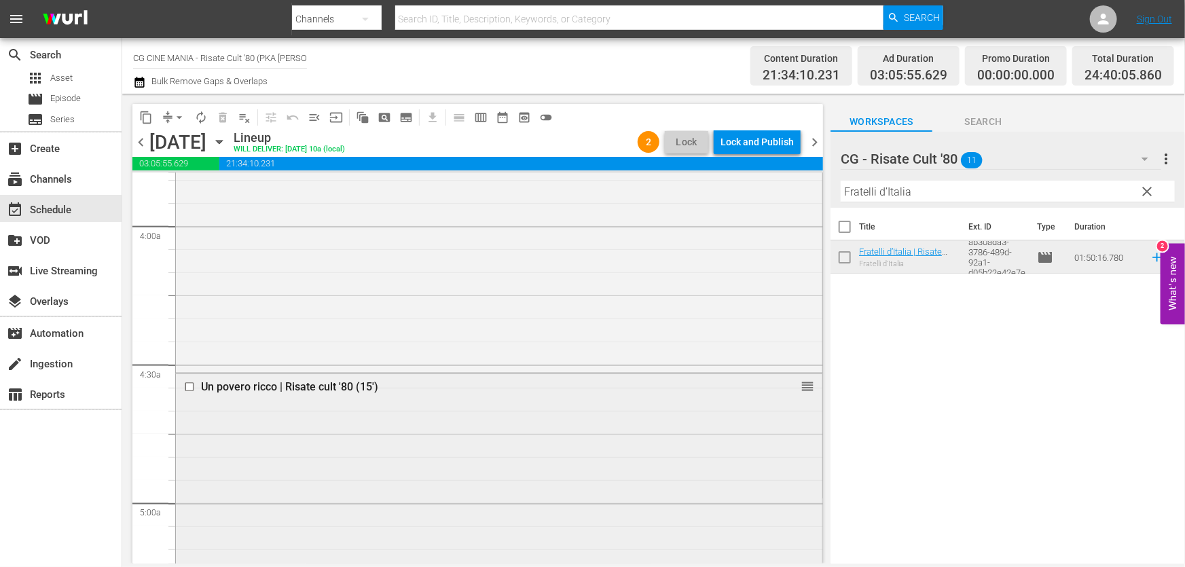
scroll to position [1111, 0]
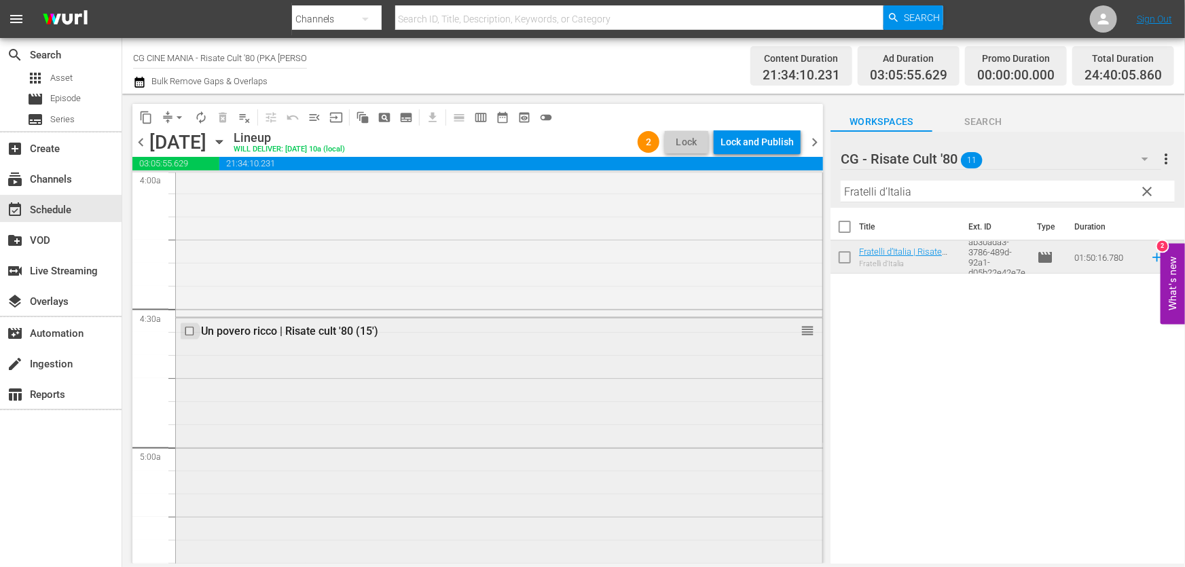
click at [191, 326] on input "checkbox" at bounding box center [191, 332] width 14 height 12
click at [225, 116] on span "delete_forever_outlined" at bounding box center [223, 118] width 14 height 14
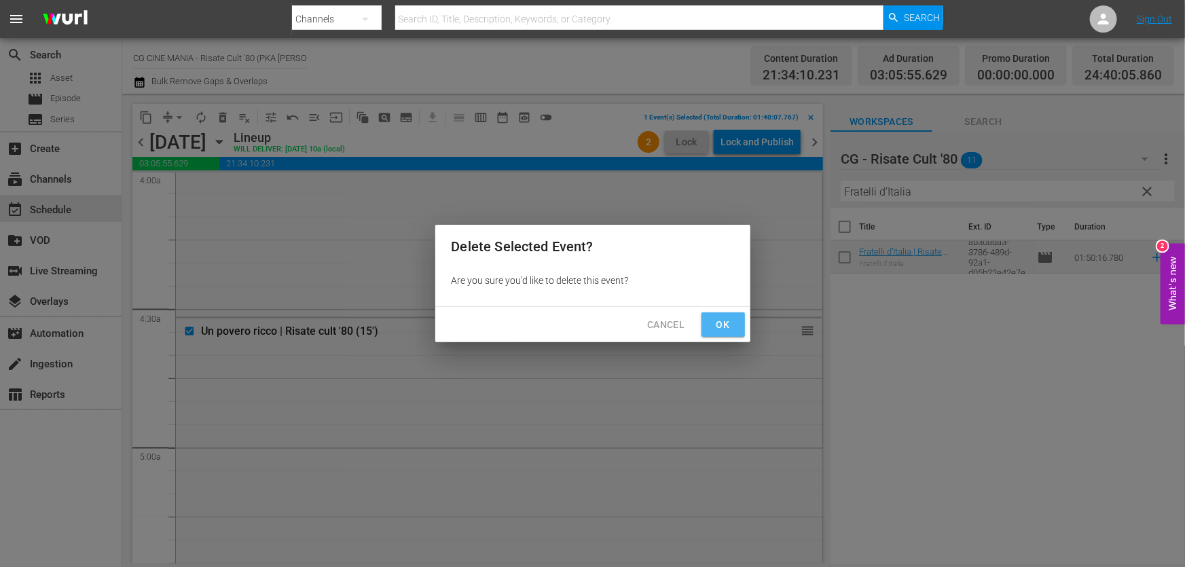
click at [740, 323] on button "Ok" at bounding box center [723, 324] width 43 height 25
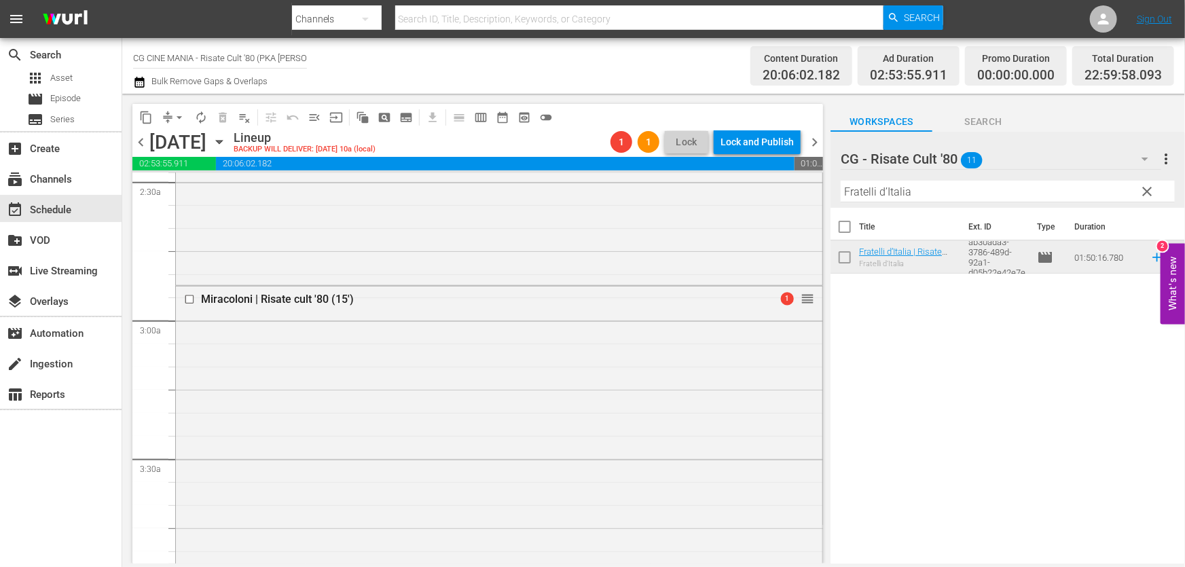
scroll to position [679, 0]
drag, startPoint x: 939, startPoint y: 192, endPoint x: 523, endPoint y: 225, distance: 417.1
click at [528, 224] on div "content_copy compress arrow_drop_down autorenew_outlined delete_forever_outline…" at bounding box center [653, 329] width 1063 height 470
paste input "Cercasi [DEMOGRAPHIC_DATA]"
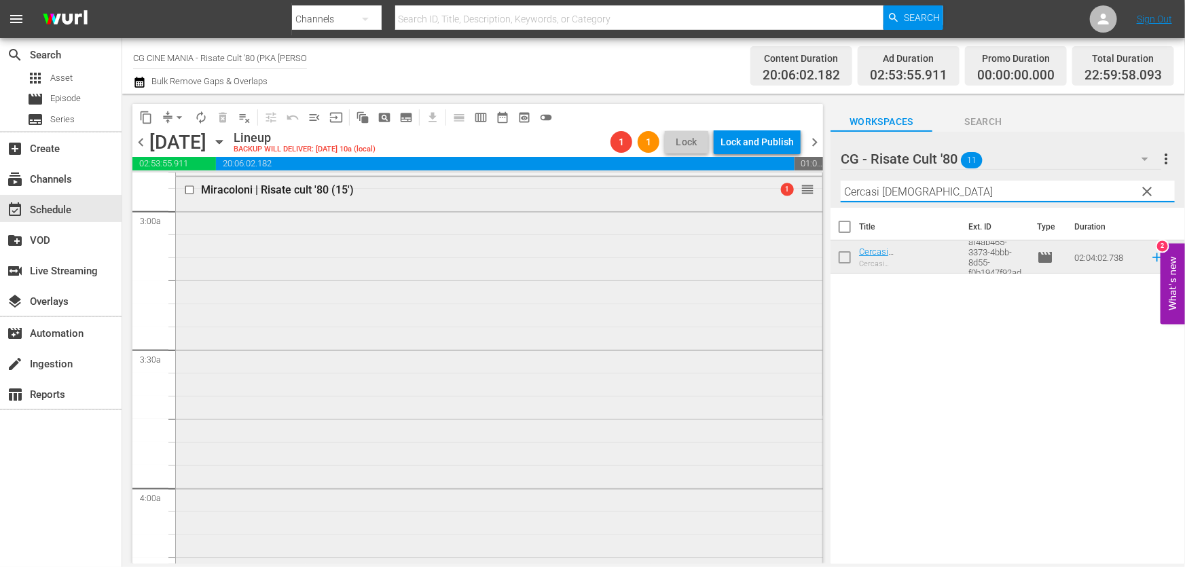
scroll to position [988, 0]
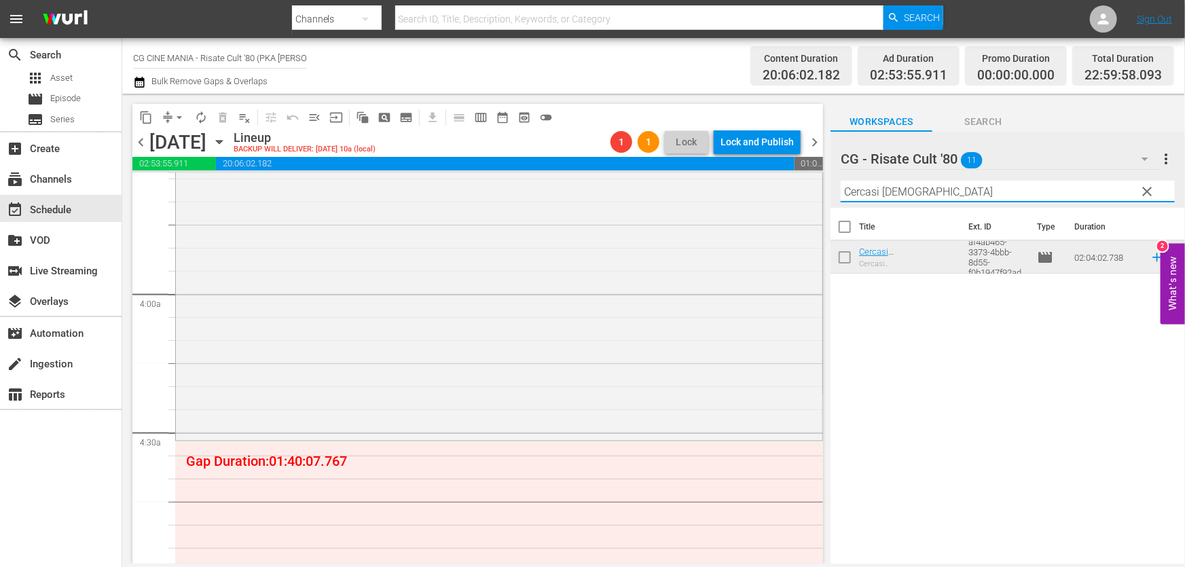
type input "Cercasi [DEMOGRAPHIC_DATA]"
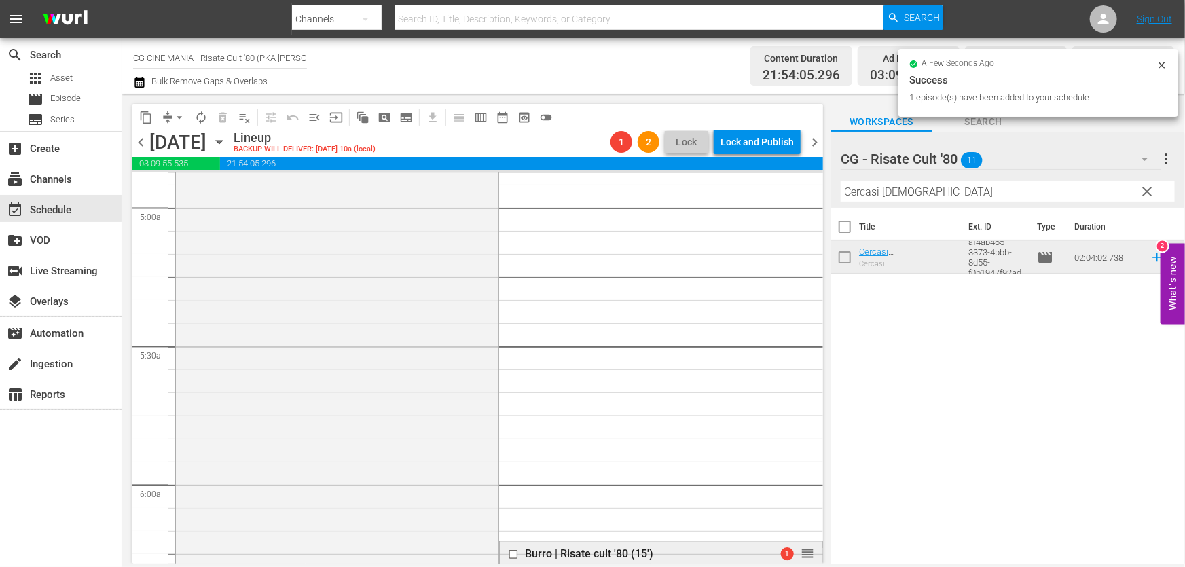
scroll to position [1482, 0]
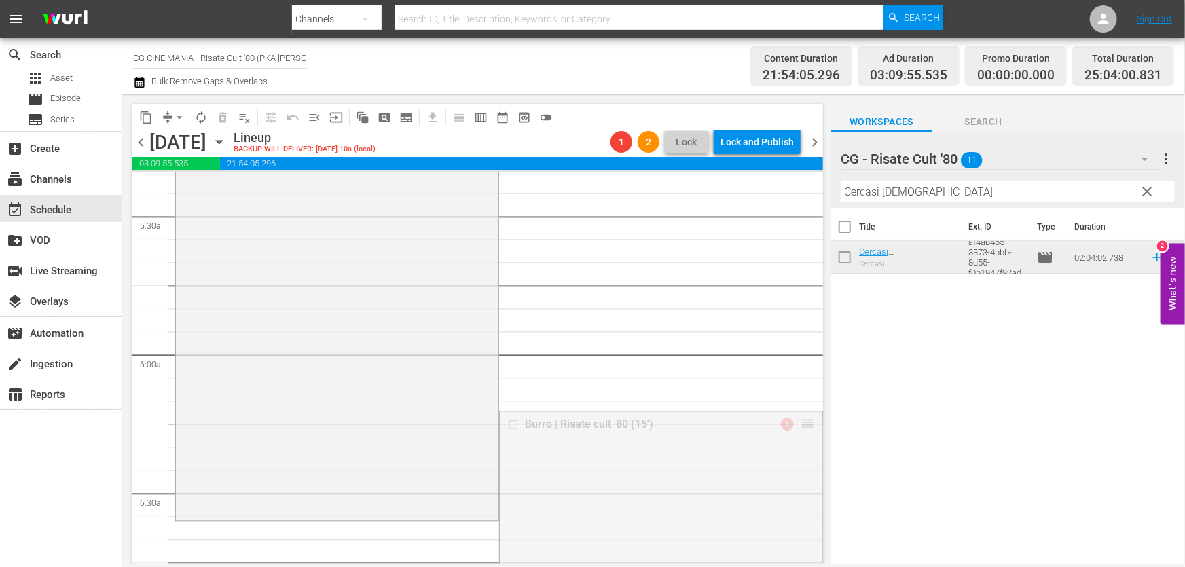
drag, startPoint x: 794, startPoint y: 425, endPoint x: 720, endPoint y: 526, distance: 124.9
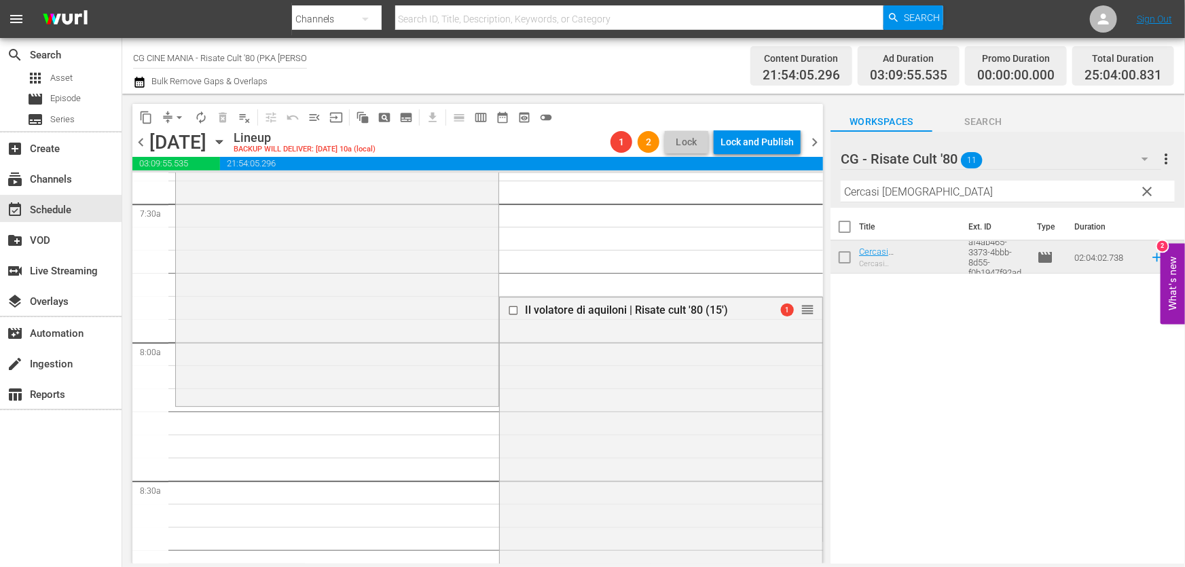
scroll to position [2223, 0]
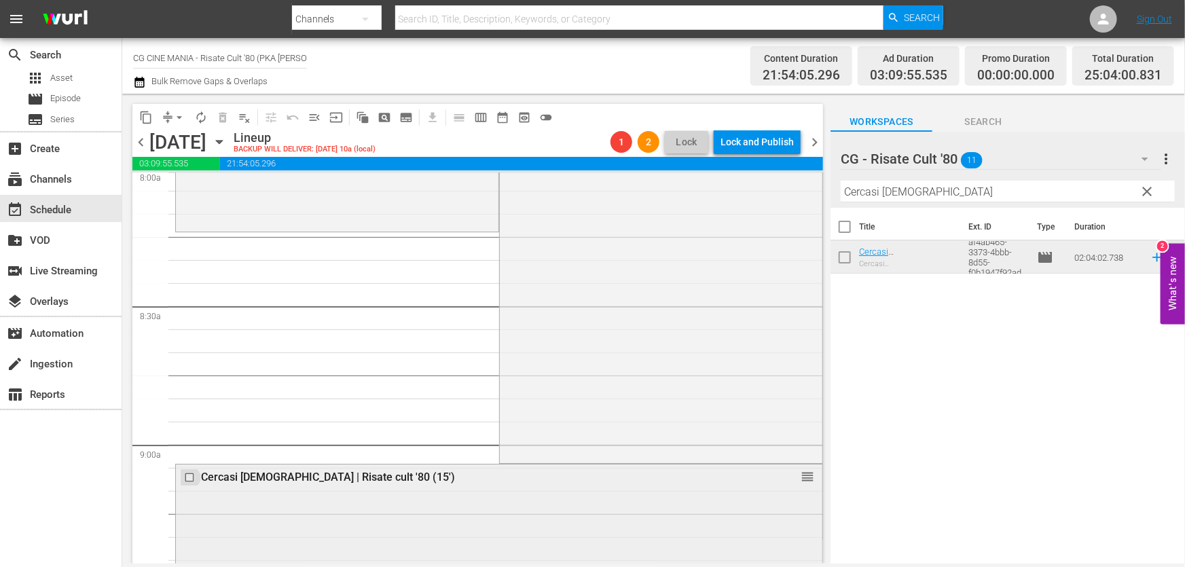
click at [192, 474] on input "checkbox" at bounding box center [191, 478] width 14 height 12
click at [226, 111] on span "delete_forever_outlined" at bounding box center [223, 118] width 14 height 14
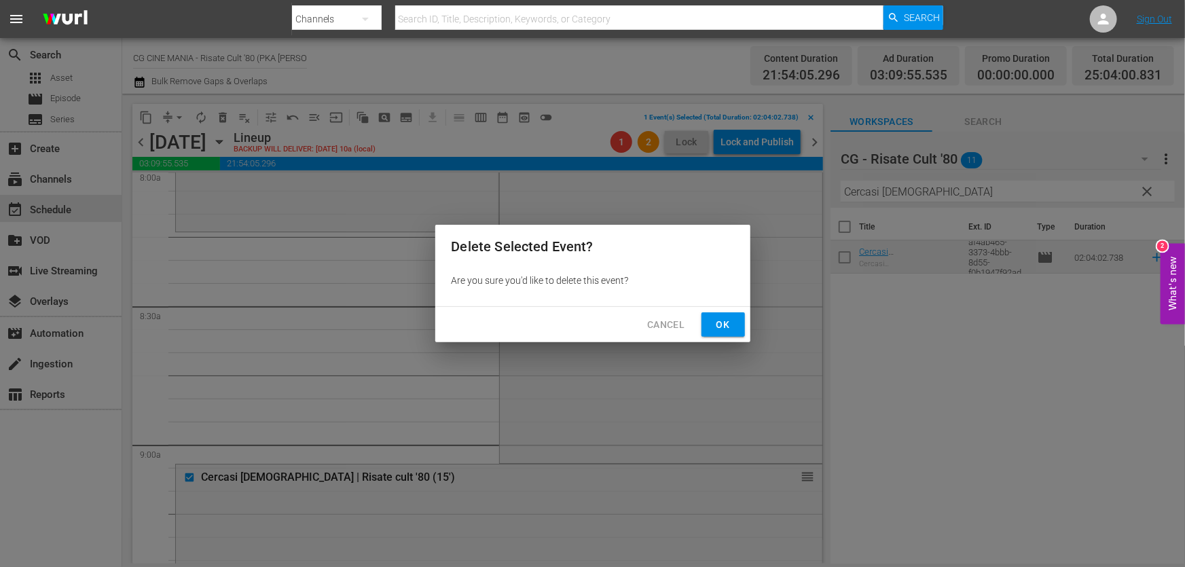
click at [732, 325] on span "Ok" at bounding box center [724, 325] width 22 height 17
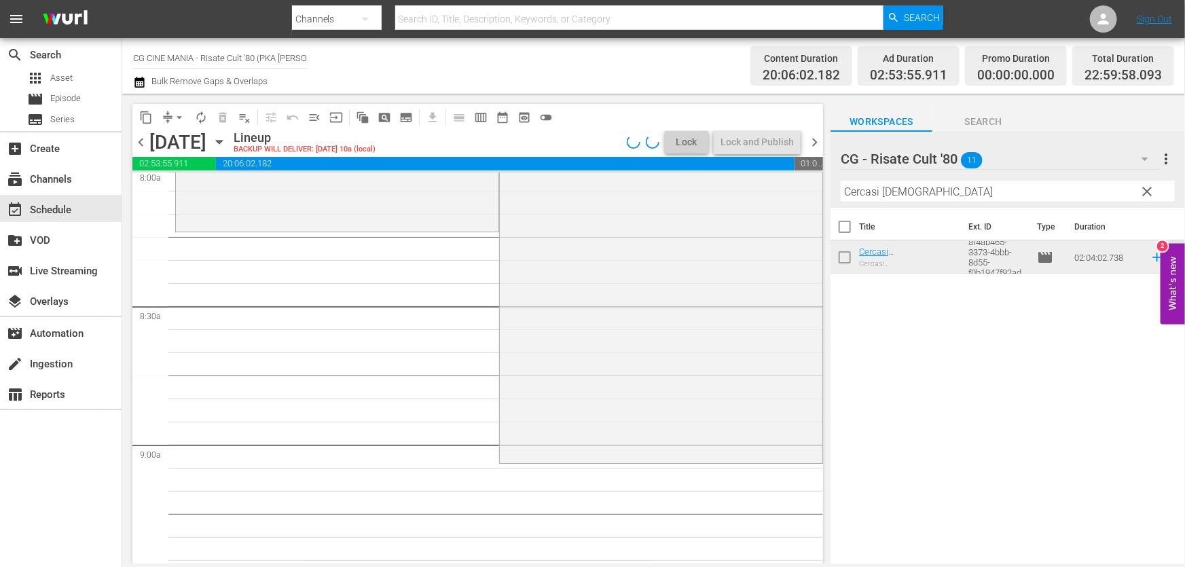
click at [141, 81] on icon "button" at bounding box center [140, 82] width 10 height 11
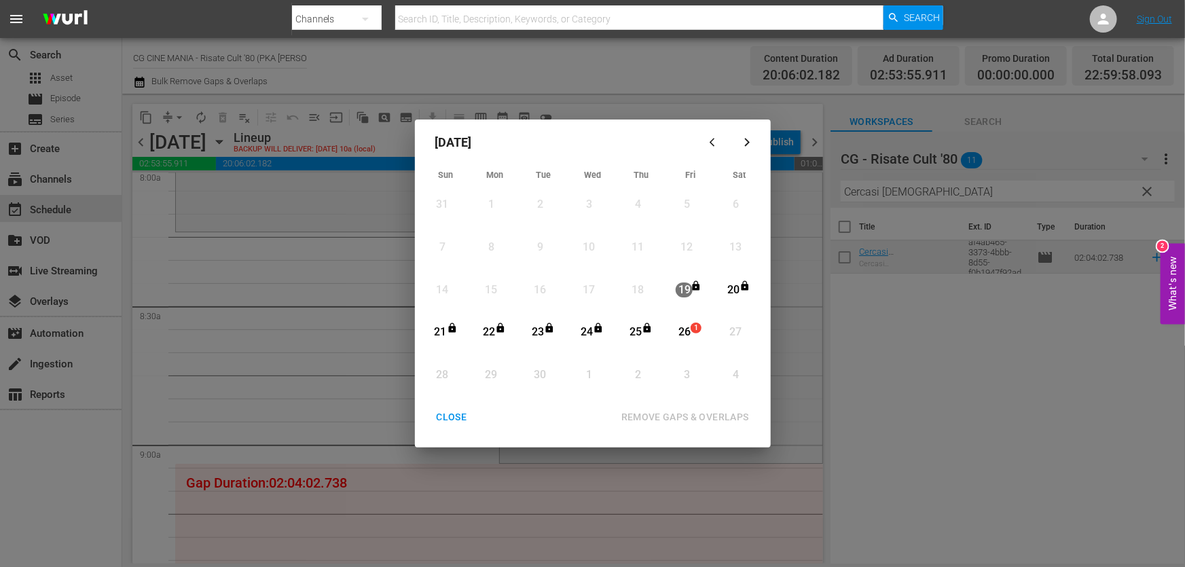
click at [689, 329] on div "26" at bounding box center [684, 333] width 17 height 16
click at [703, 423] on div "REMOVE GAPS & OVERLAPS" at bounding box center [685, 417] width 149 height 17
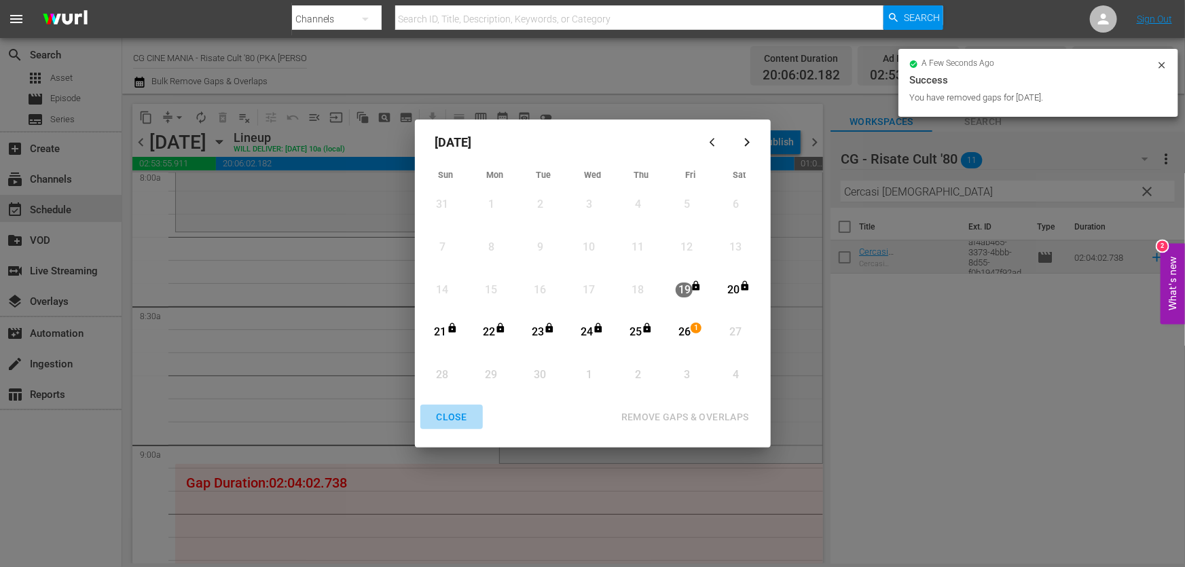
click at [448, 409] on div "CLOSE" at bounding box center [452, 417] width 52 height 17
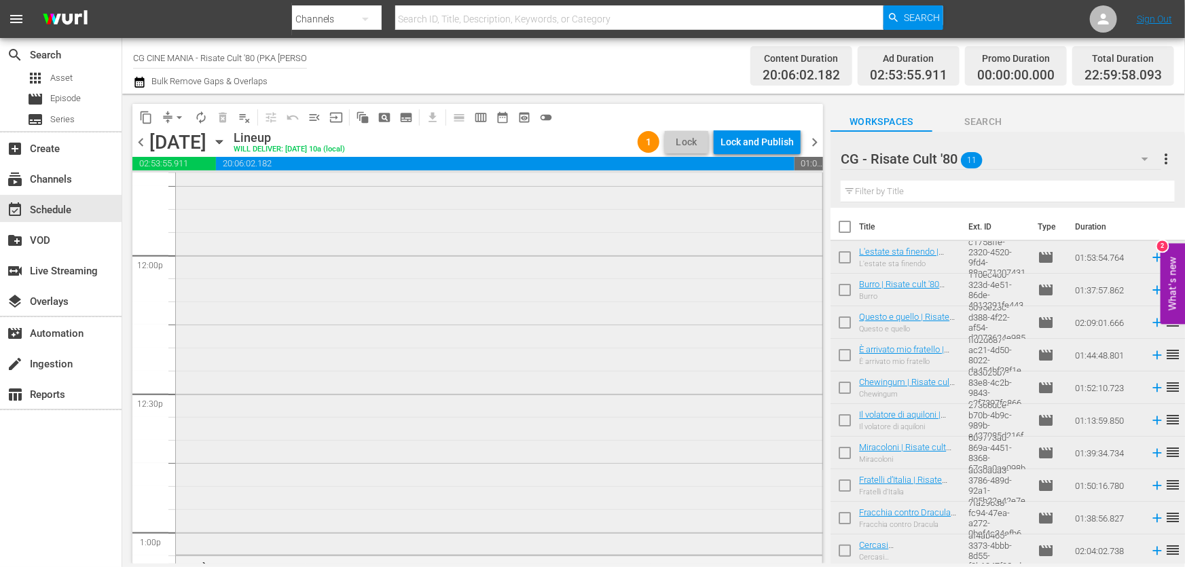
scroll to position [2964, 0]
click at [184, 361] on input "checkbox" at bounding box center [191, 365] width 14 height 12
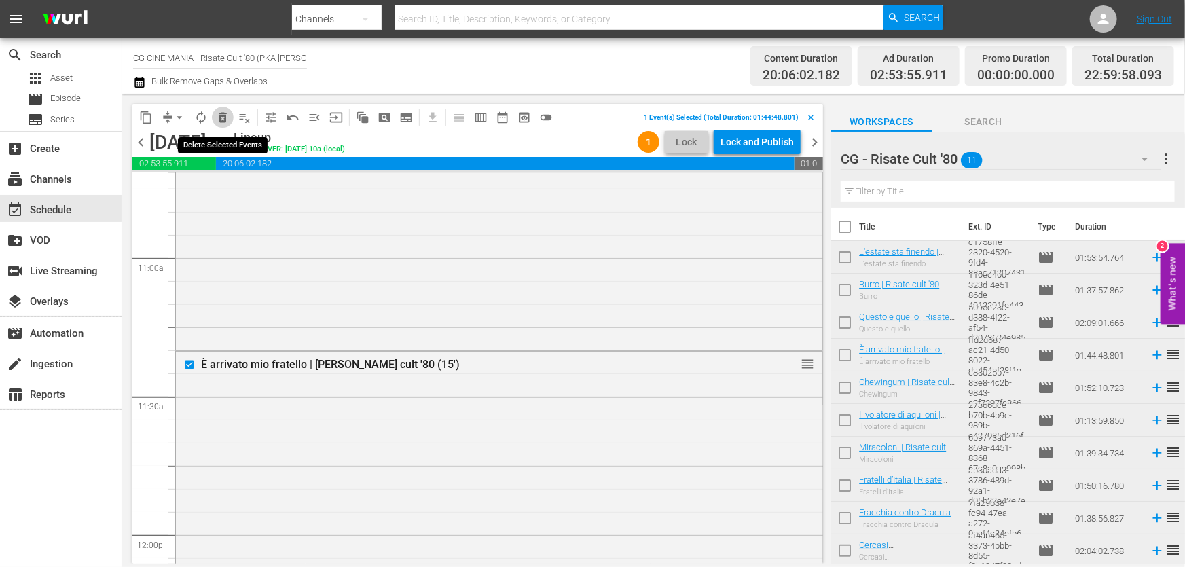
click at [219, 125] on button "delete_forever_outlined" at bounding box center [223, 118] width 22 height 22
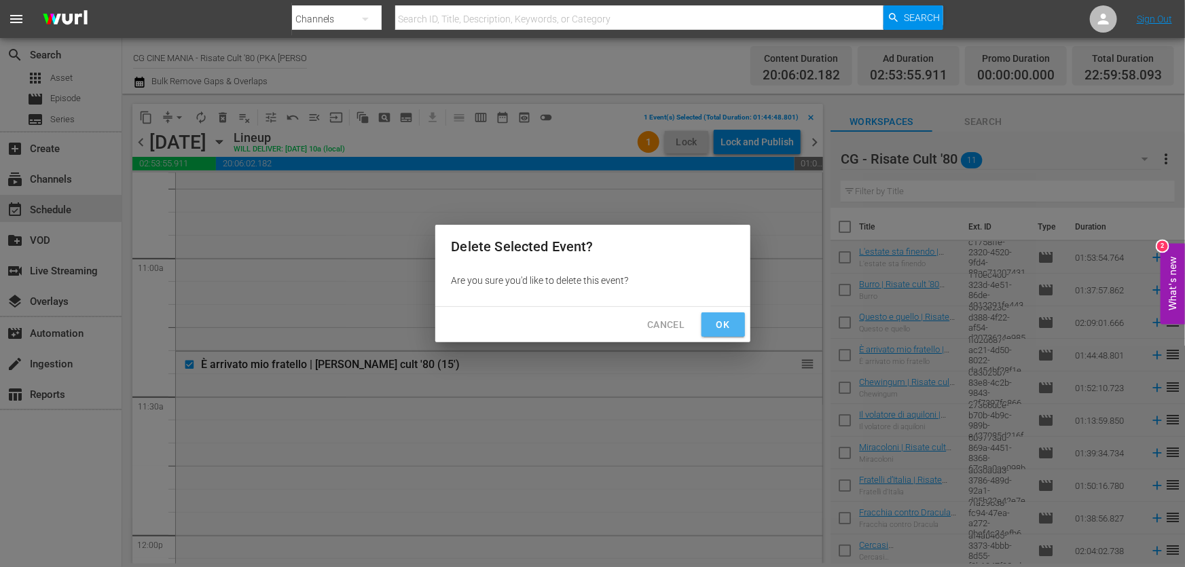
click at [713, 325] on span "Ok" at bounding box center [724, 325] width 22 height 17
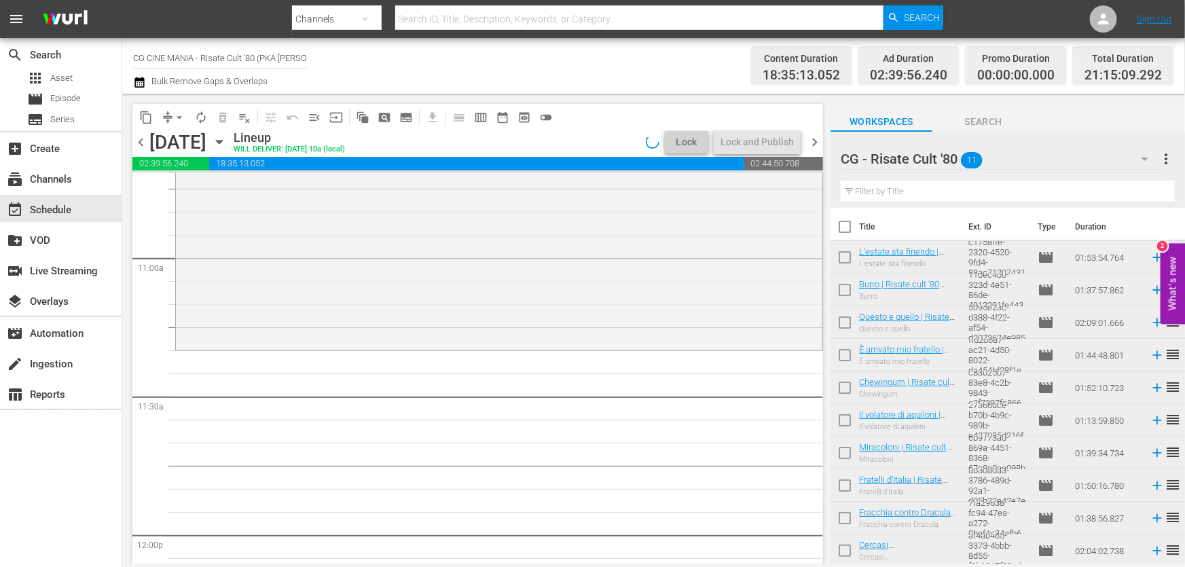
click at [135, 84] on icon "button" at bounding box center [140, 82] width 10 height 11
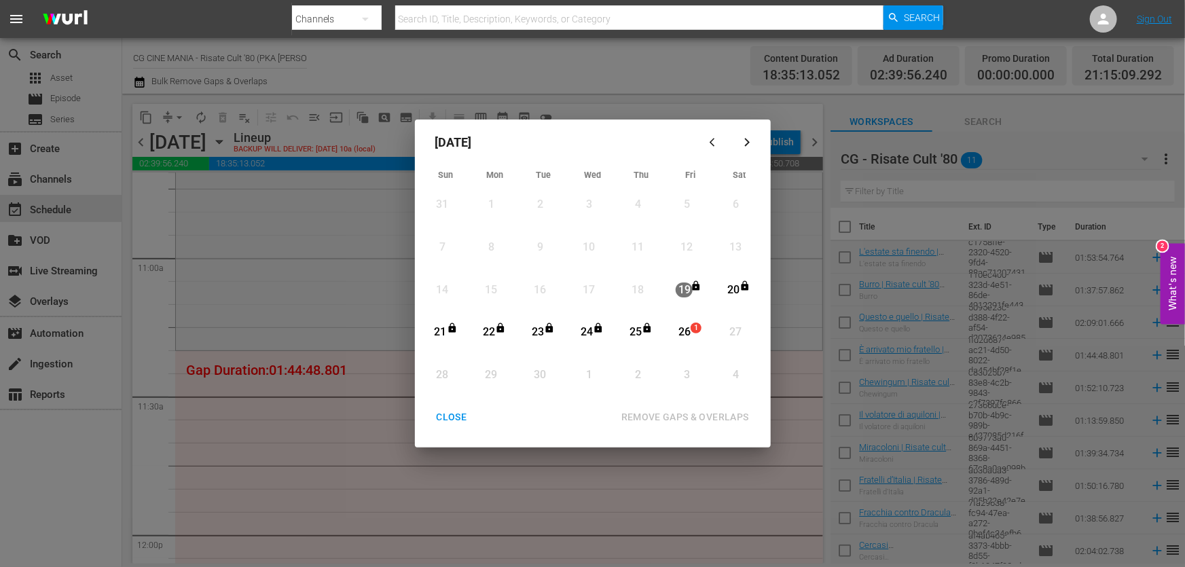
click at [681, 343] on div "26" at bounding box center [684, 332] width 17 height 37
click at [697, 409] on div "REMOVE GAPS & OVERLAPS" at bounding box center [685, 417] width 149 height 17
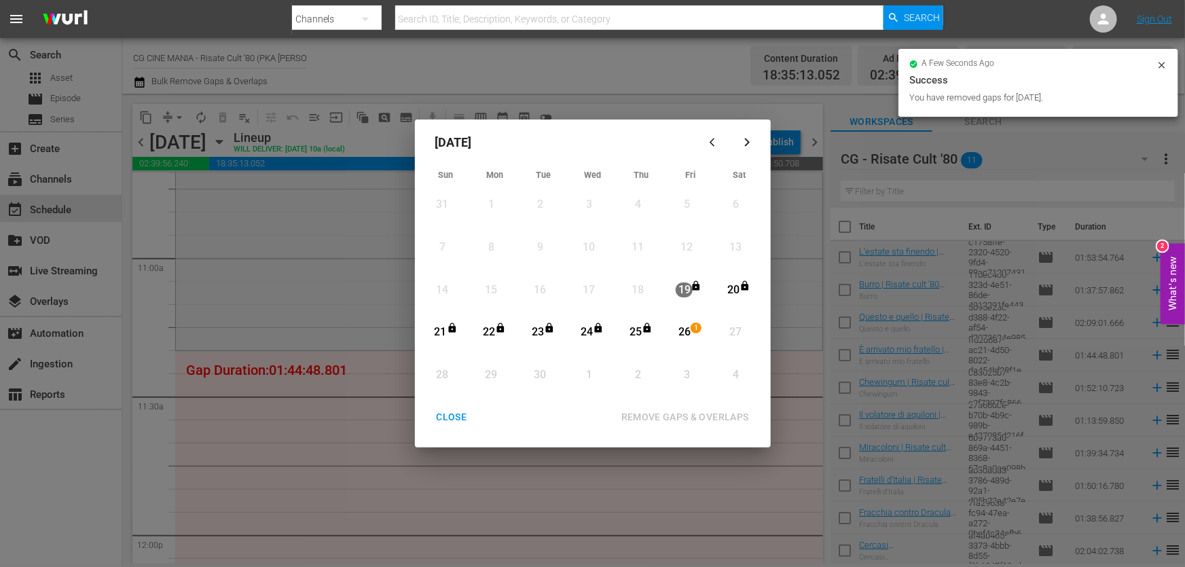
click at [452, 418] on div "CLOSE" at bounding box center [452, 417] width 52 height 17
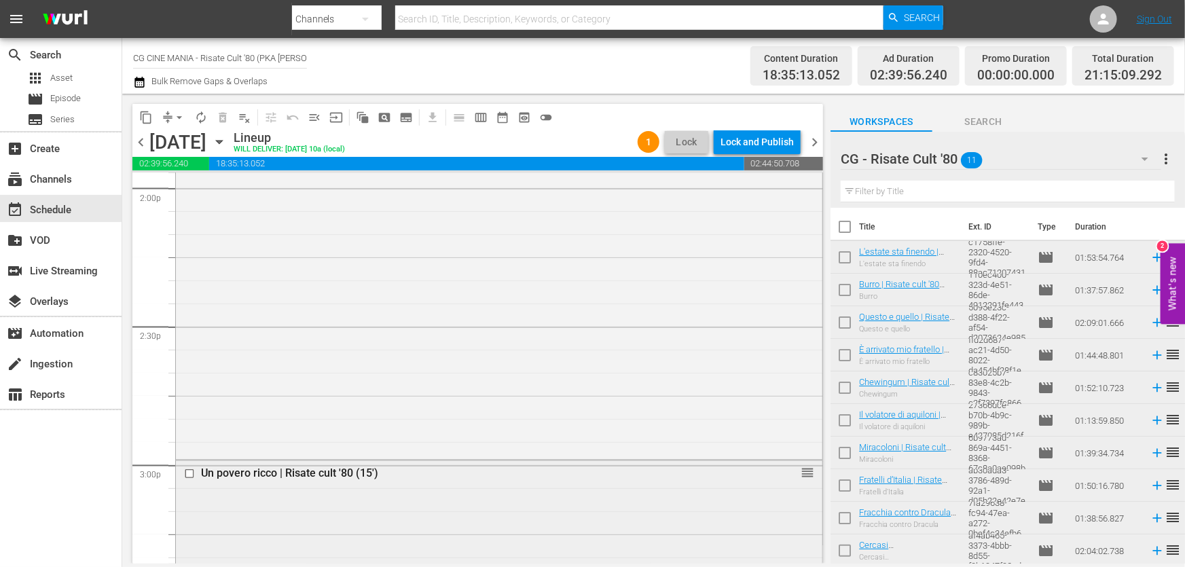
scroll to position [3952, 0]
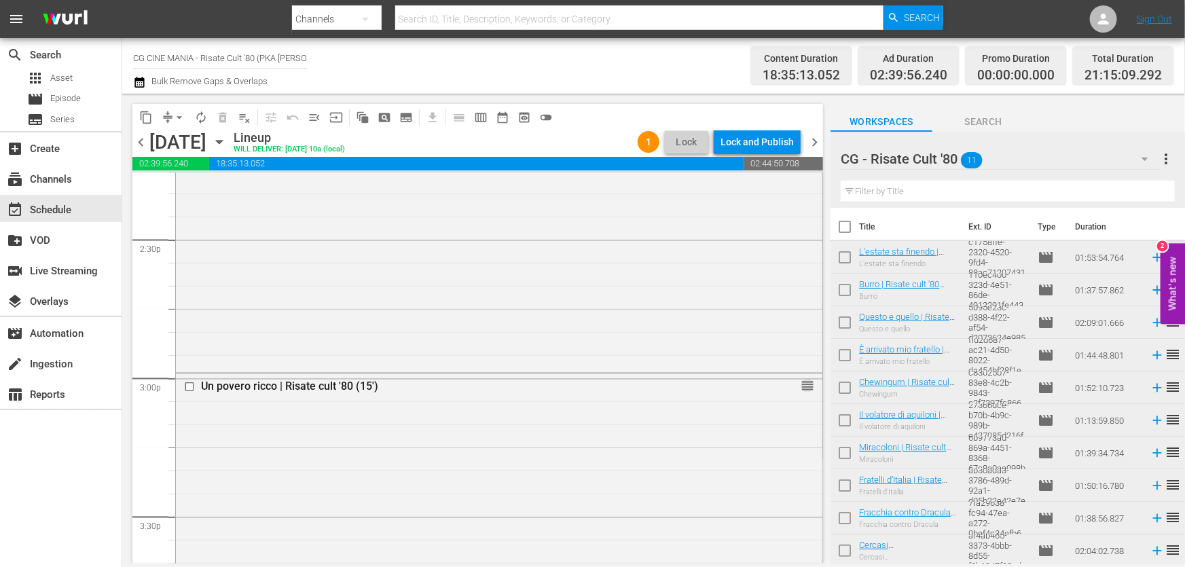
drag, startPoint x: 802, startPoint y: 388, endPoint x: 749, endPoint y: 591, distance: 210.1
click at [749, 567] on html "menu Search By Channels Search ID, Title, Description, Keywords, or Category Se…" at bounding box center [592, 283] width 1185 height 567
click at [888, 183] on input "text" at bounding box center [1008, 192] width 334 height 22
paste input "QUESTO E QUELLO"
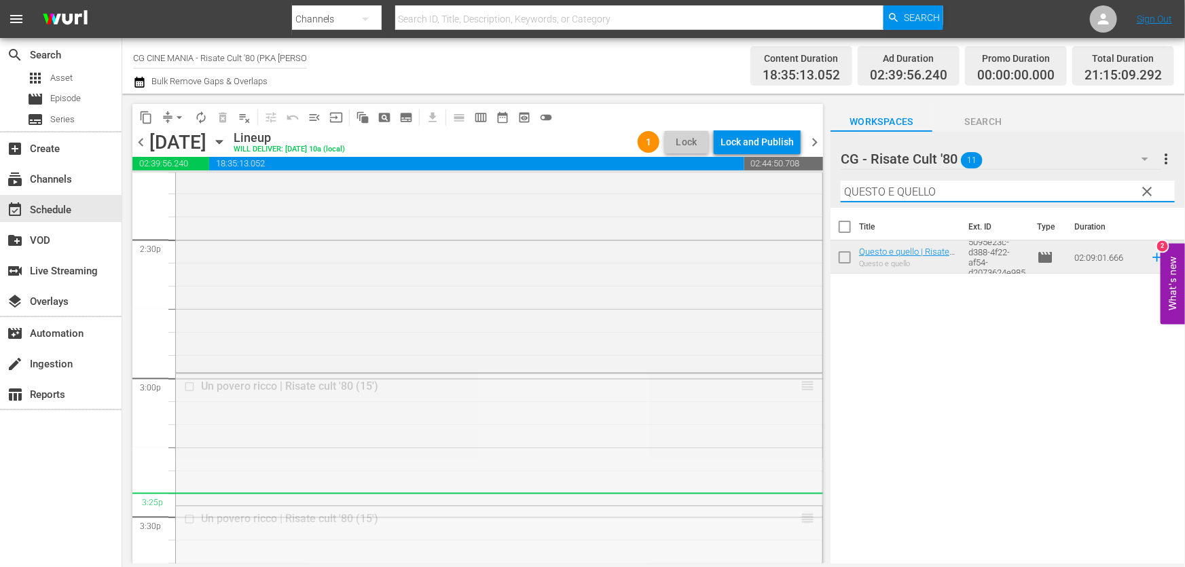
drag, startPoint x: 801, startPoint y: 389, endPoint x: 787, endPoint y: 505, distance: 117.0
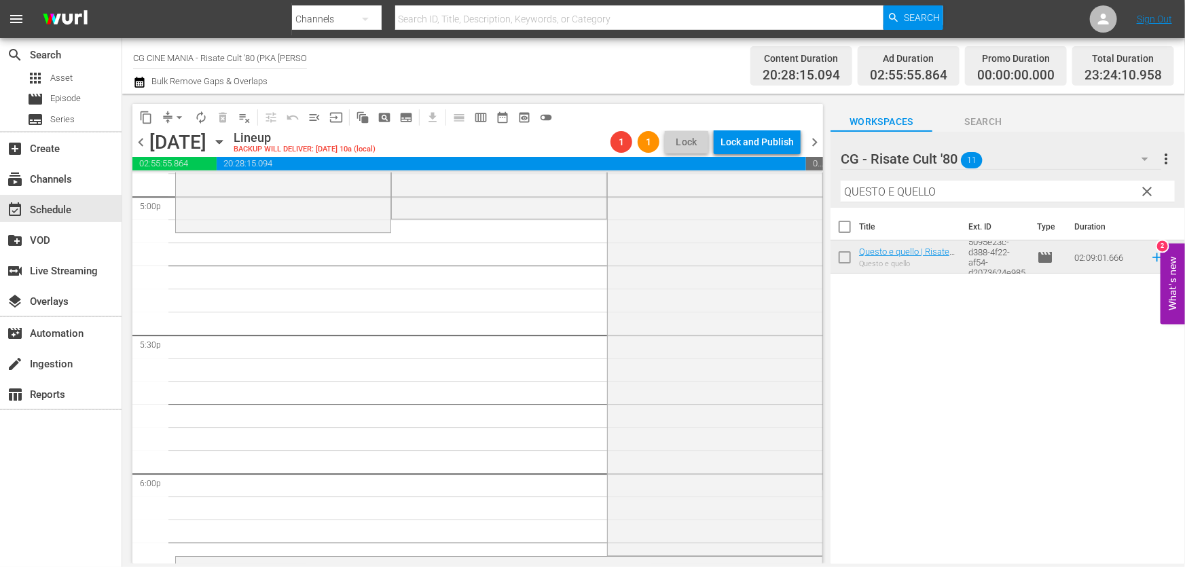
scroll to position [4816, 0]
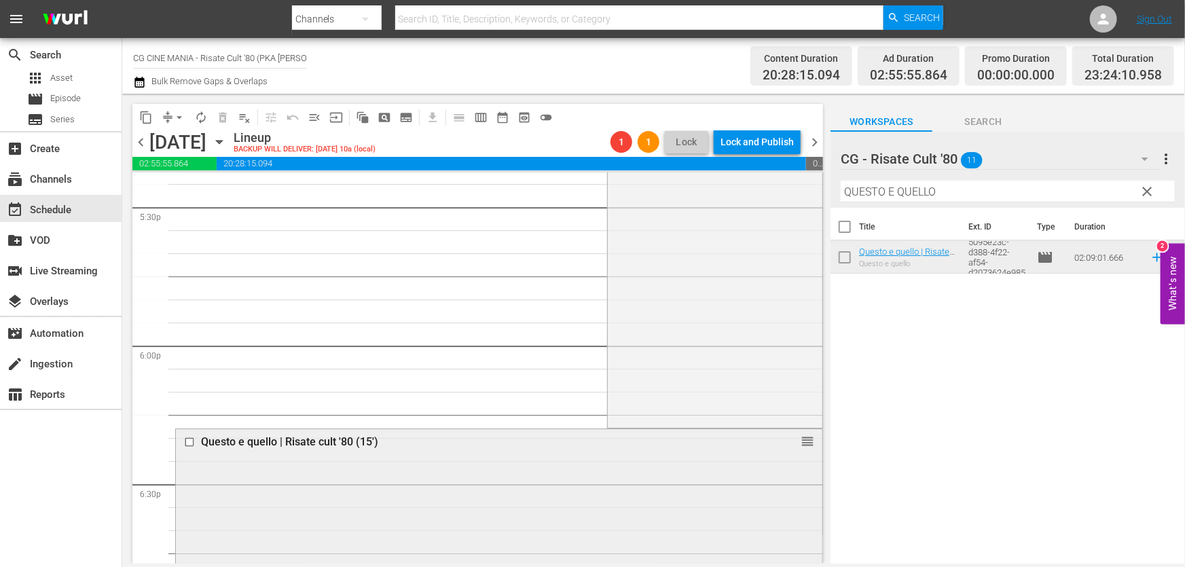
click at [191, 442] on input "checkbox" at bounding box center [191, 443] width 14 height 12
click at [222, 118] on span "delete_forever_outlined" at bounding box center [223, 118] width 14 height 14
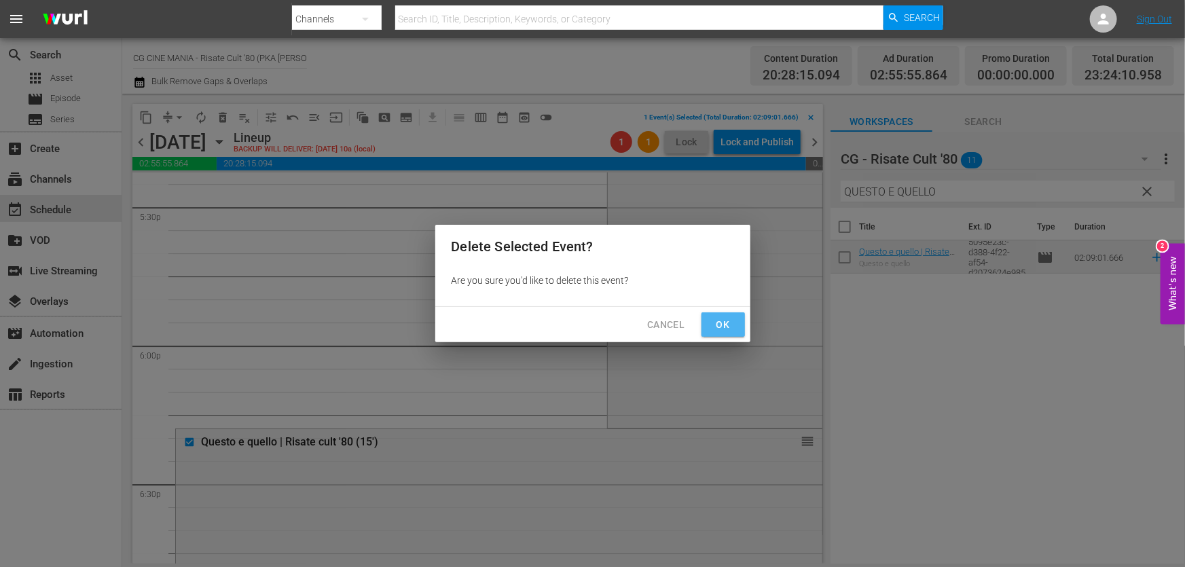
click at [729, 323] on span "Ok" at bounding box center [724, 325] width 22 height 17
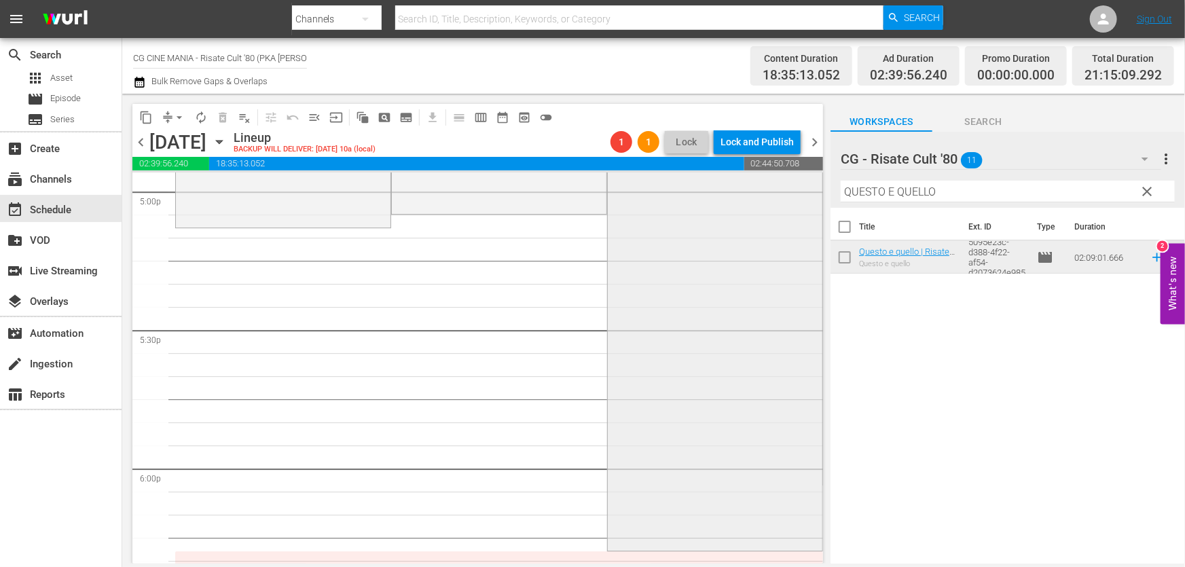
scroll to position [4878, 0]
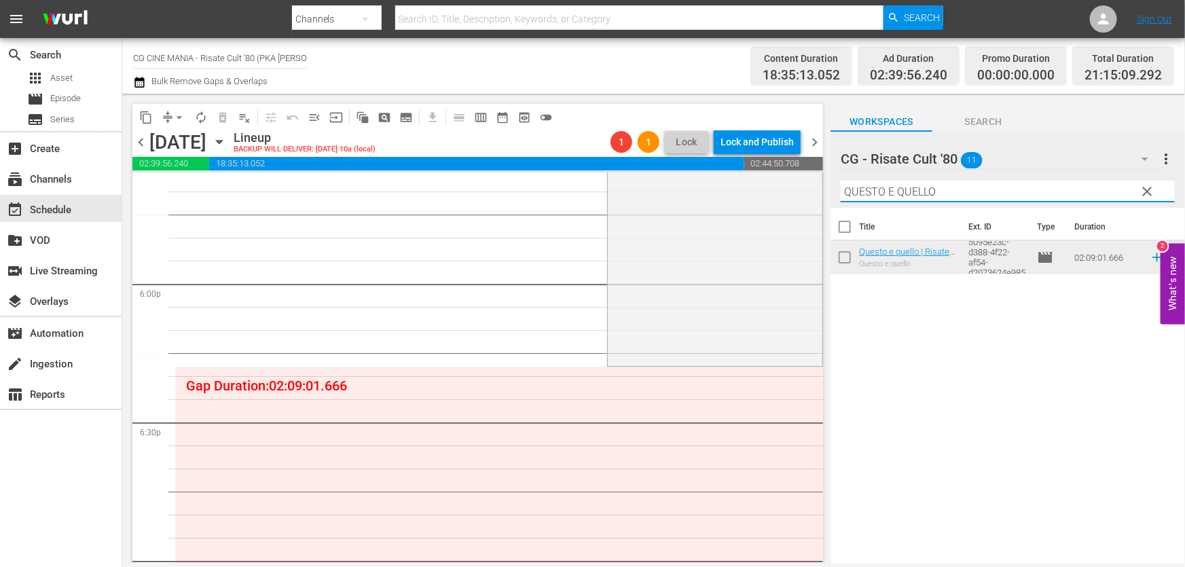
drag, startPoint x: 974, startPoint y: 194, endPoint x: 596, endPoint y: 255, distance: 382.5
click at [605, 251] on div "content_copy compress arrow_drop_down autorenew_outlined delete_forever_outline…" at bounding box center [653, 329] width 1063 height 470
paste input "Miracoloni"
type input "Miracoloni"
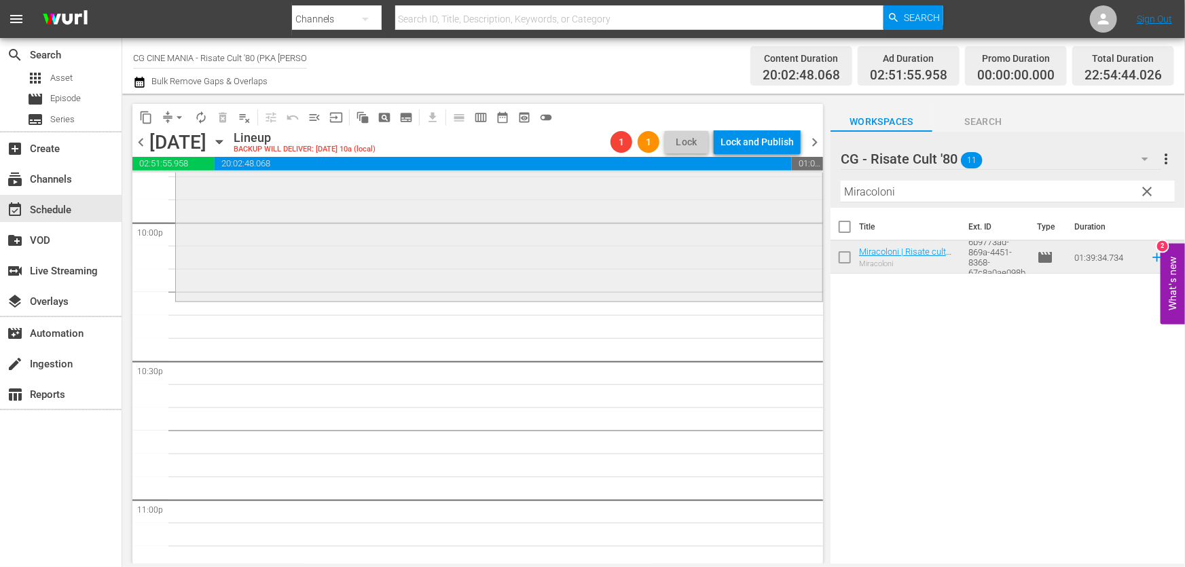
scroll to position [6175, 0]
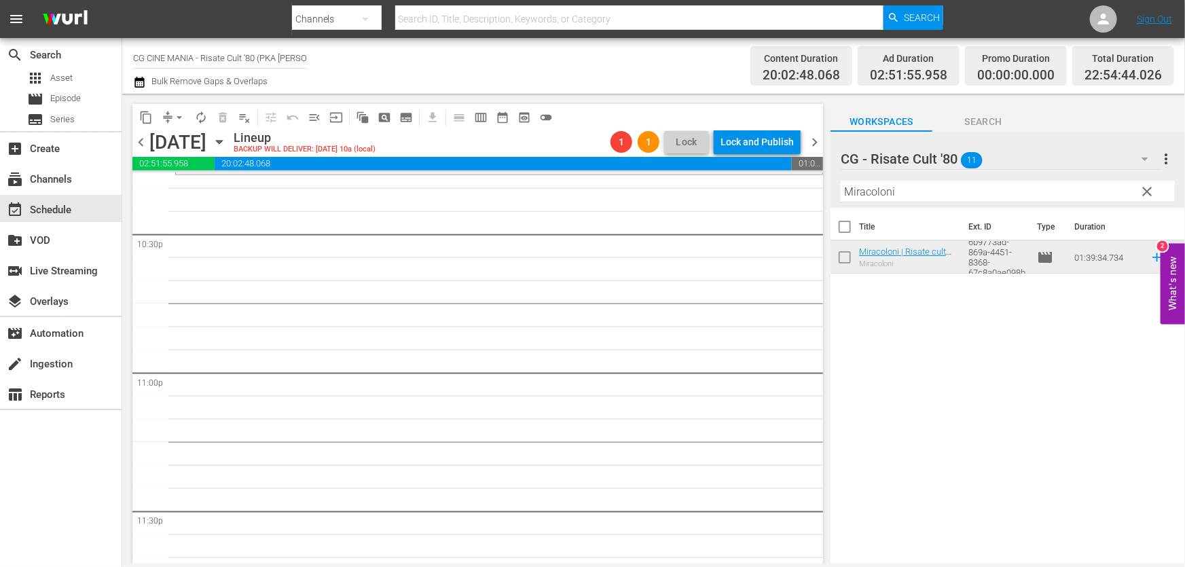
click at [136, 86] on icon "button" at bounding box center [139, 82] width 13 height 16
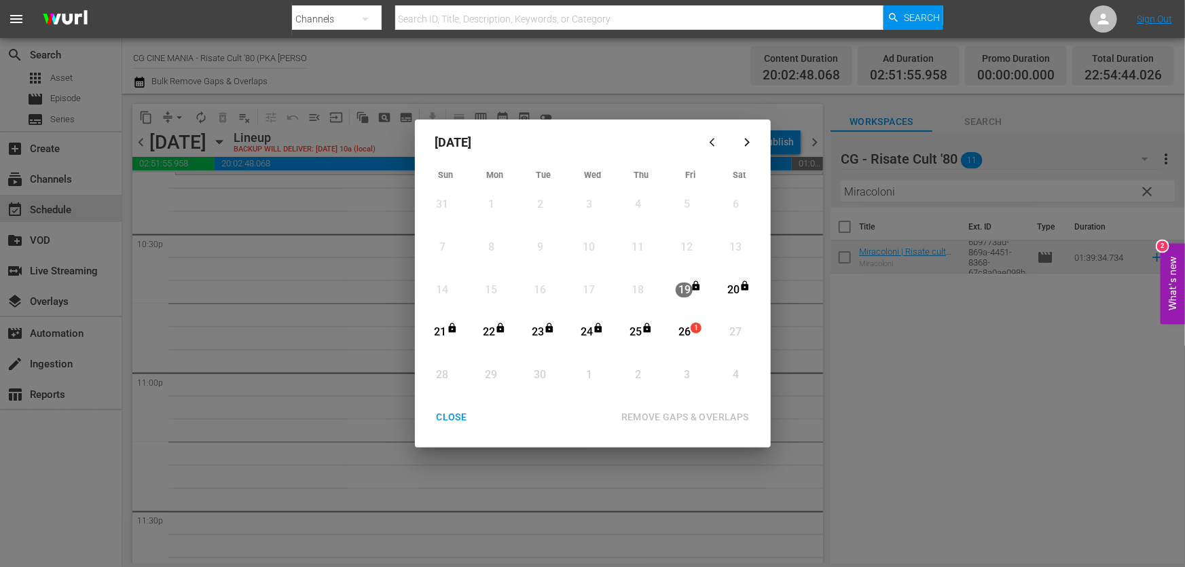
click at [685, 327] on div "26" at bounding box center [684, 333] width 17 height 16
click at [680, 414] on div "REMOVE GAPS & OVERLAPS" at bounding box center [685, 417] width 149 height 17
click at [453, 420] on div "CLOSE" at bounding box center [452, 417] width 52 height 17
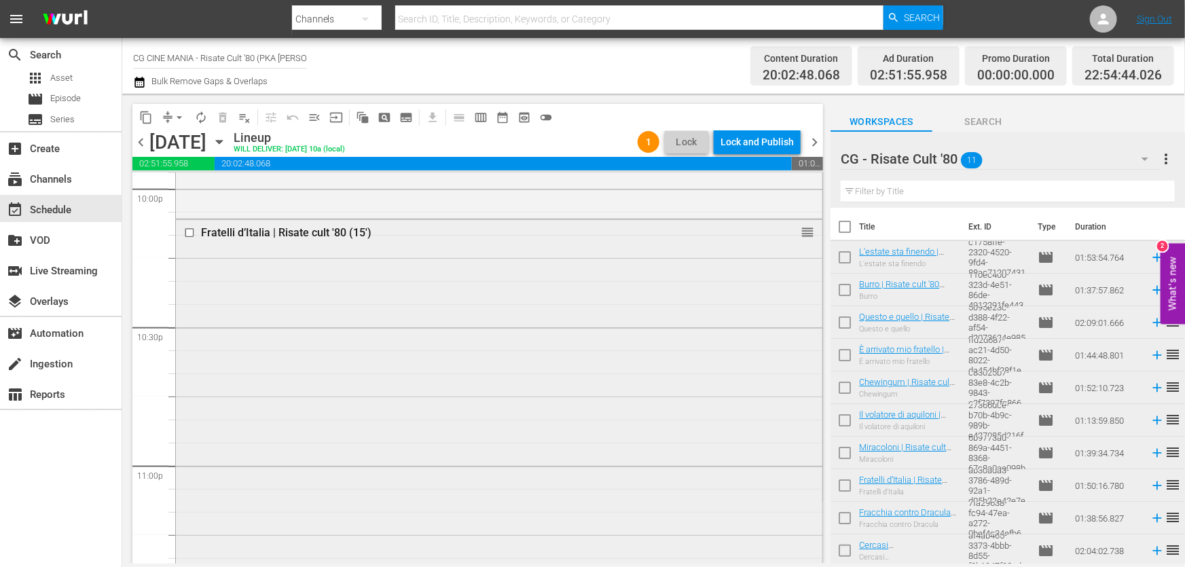
scroll to position [6260, 0]
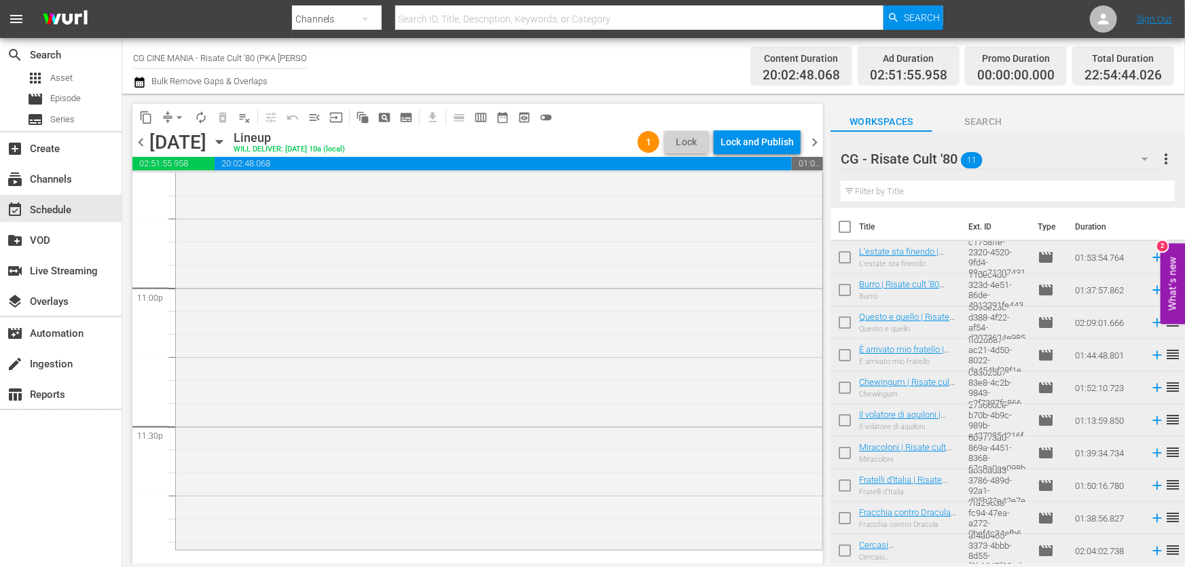
drag, startPoint x: 823, startPoint y: 539, endPoint x: 824, endPoint y: 549, distance: 10.3
click at [824, 549] on div "content_copy compress arrow_drop_down autorenew_outlined delete_forever_outline…" at bounding box center [474, 329] width 704 height 470
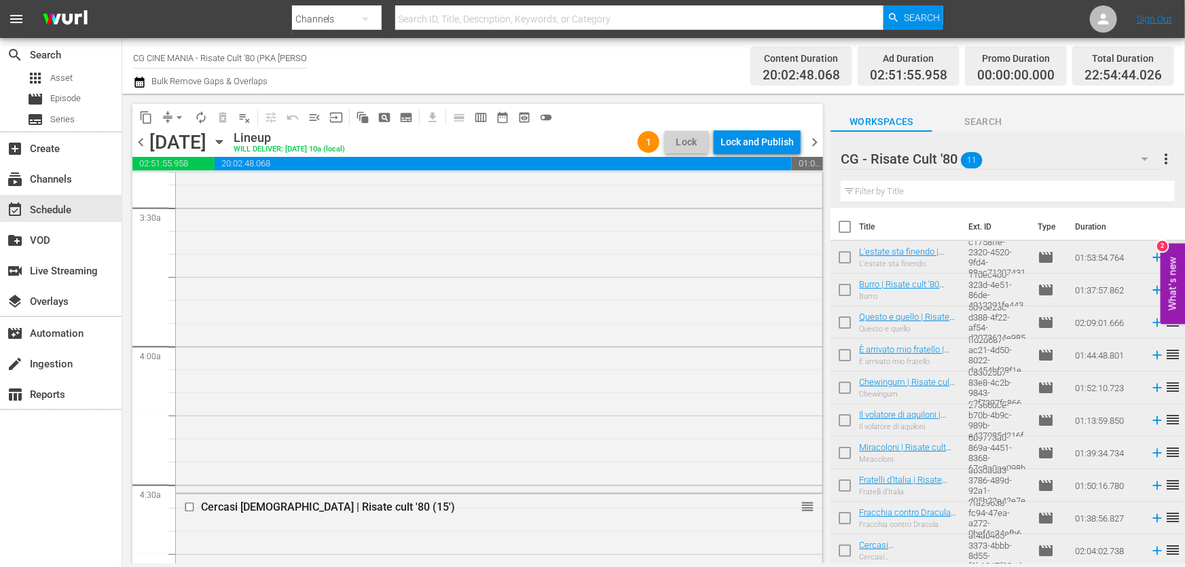
scroll to position [0, 0]
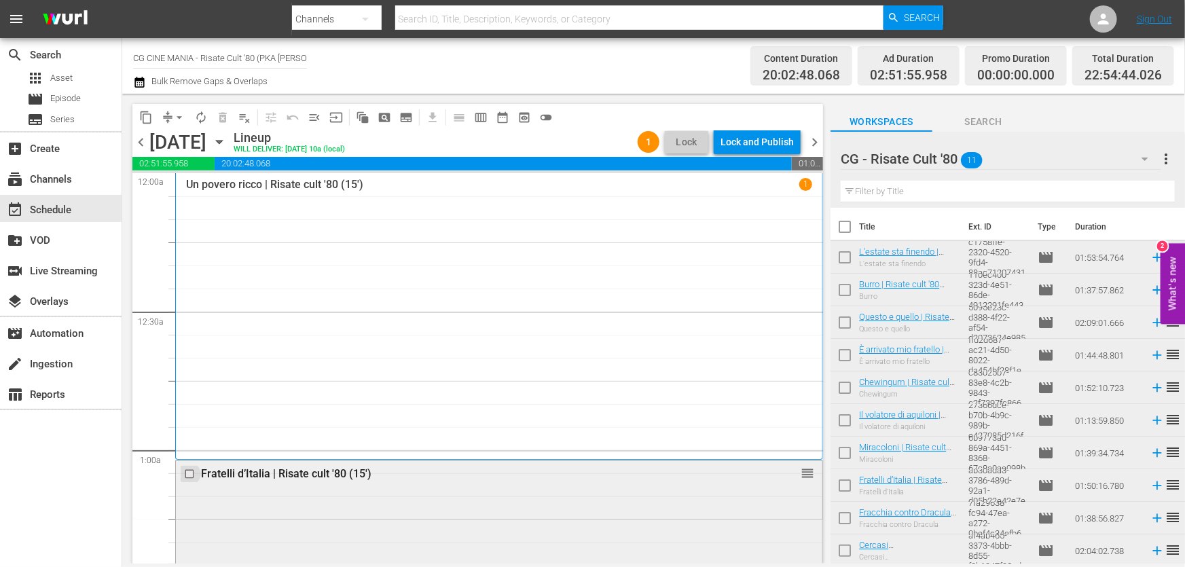
click at [188, 471] on input "checkbox" at bounding box center [191, 474] width 14 height 12
click at [221, 115] on span "delete_forever_outlined" at bounding box center [223, 118] width 14 height 14
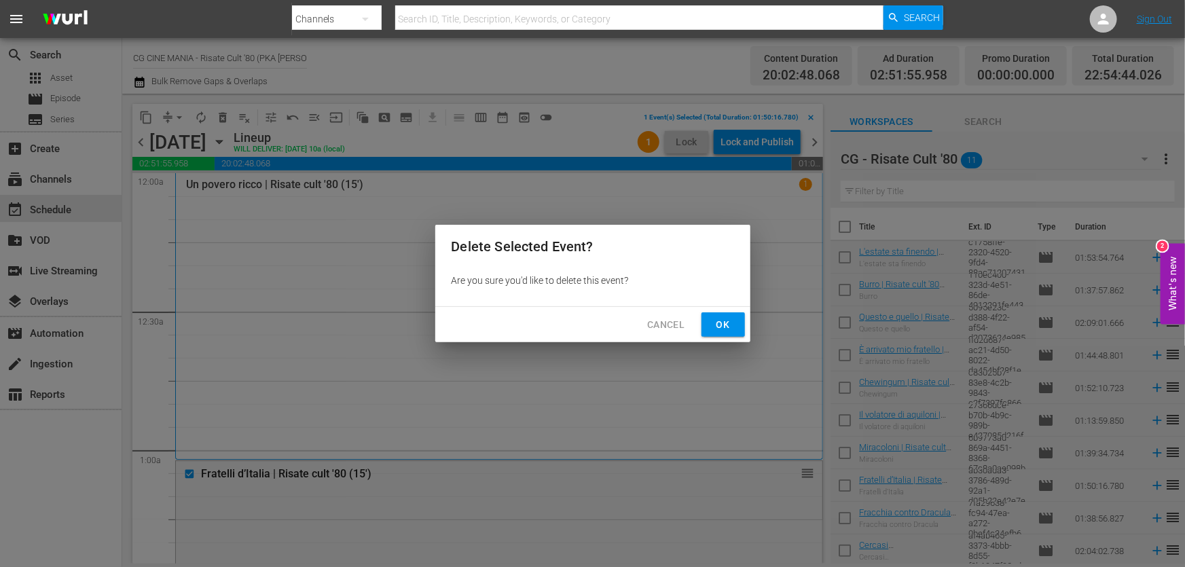
click at [715, 329] on span "Ok" at bounding box center [724, 325] width 22 height 17
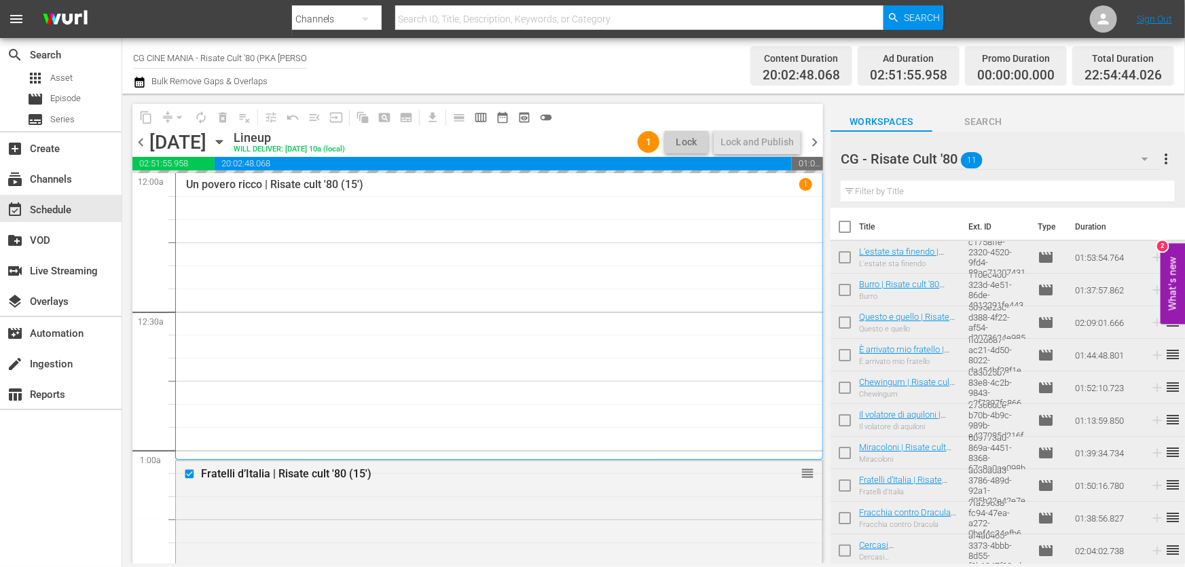
click at [883, 207] on div "Filter by Title" at bounding box center [1008, 191] width 334 height 33
click at [883, 199] on input "text" at bounding box center [1008, 192] width 334 height 22
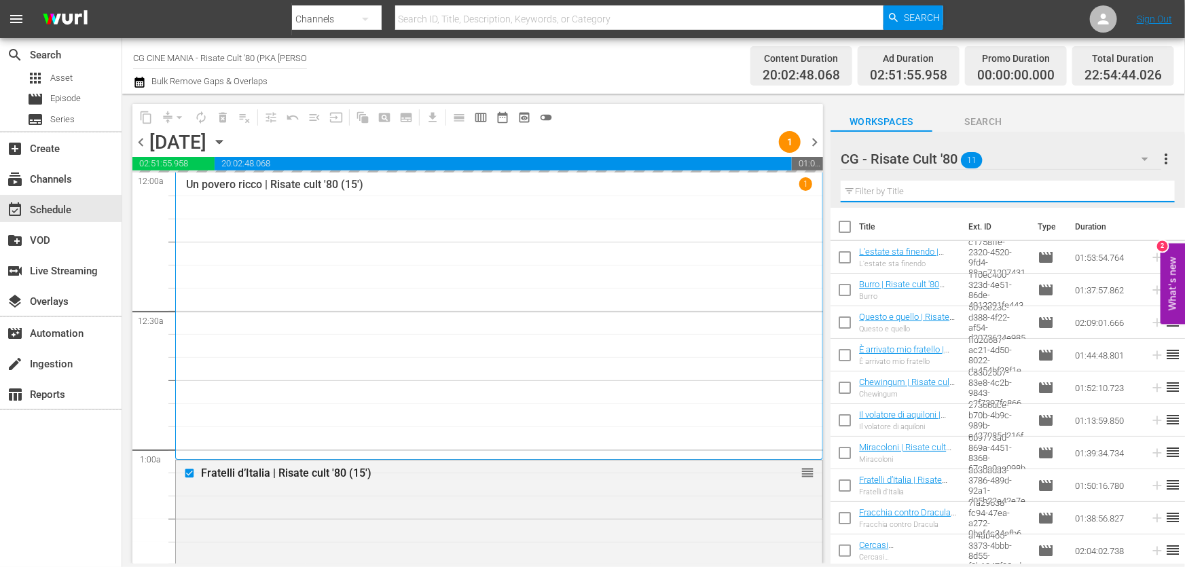
click at [878, 193] on input "text" at bounding box center [1008, 192] width 334 height 22
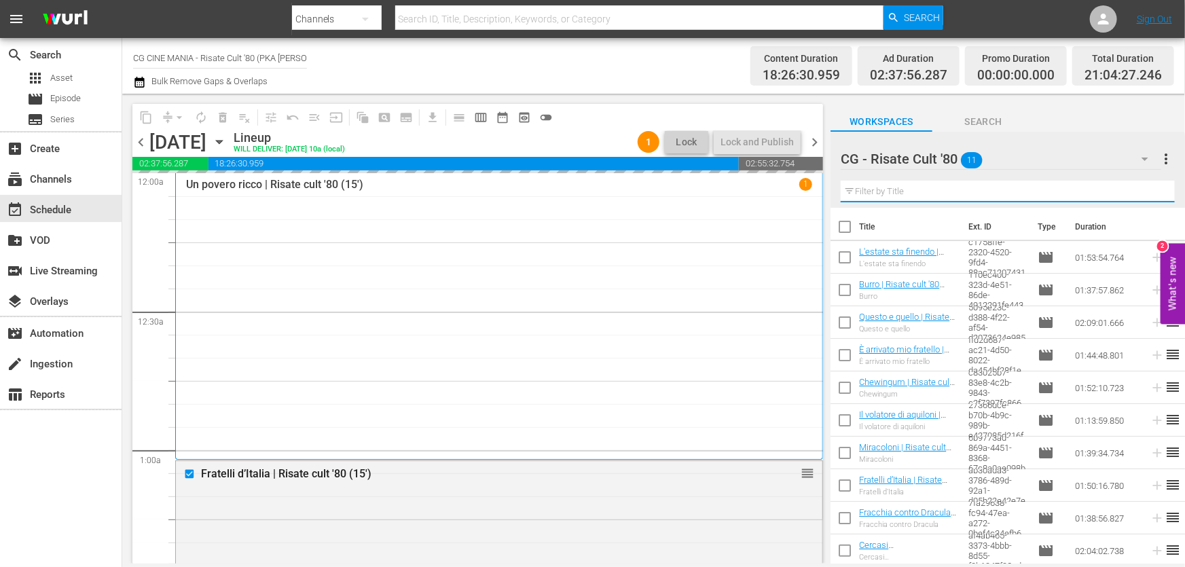
paste input "QUESTO E QUELLO"
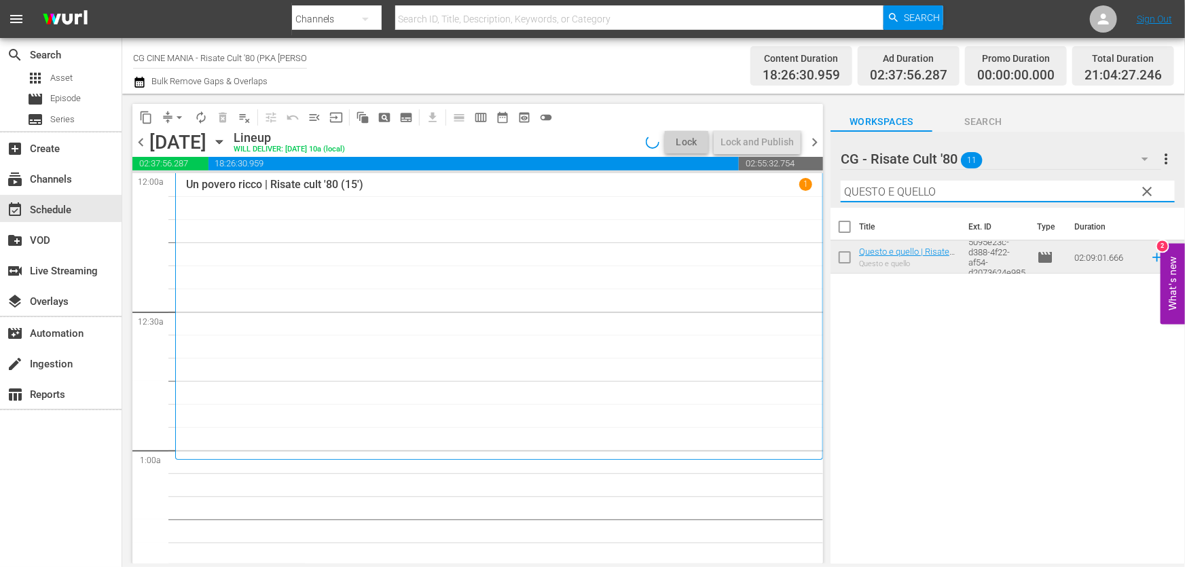
type input "QUESTO E QUELLO"
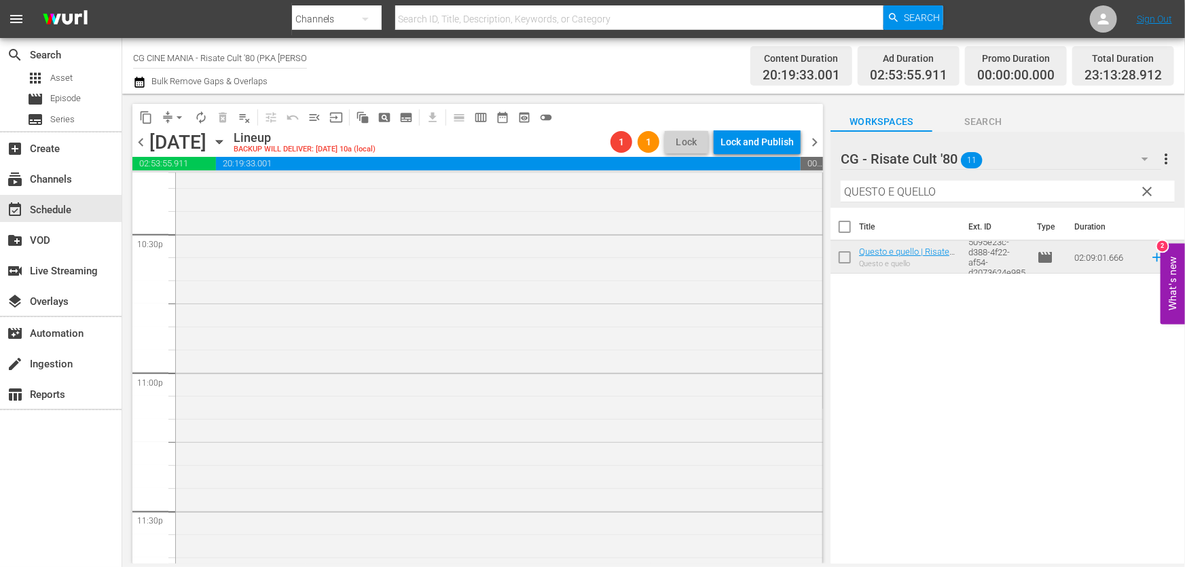
scroll to position [6260, 0]
click at [137, 84] on icon "button" at bounding box center [140, 82] width 10 height 11
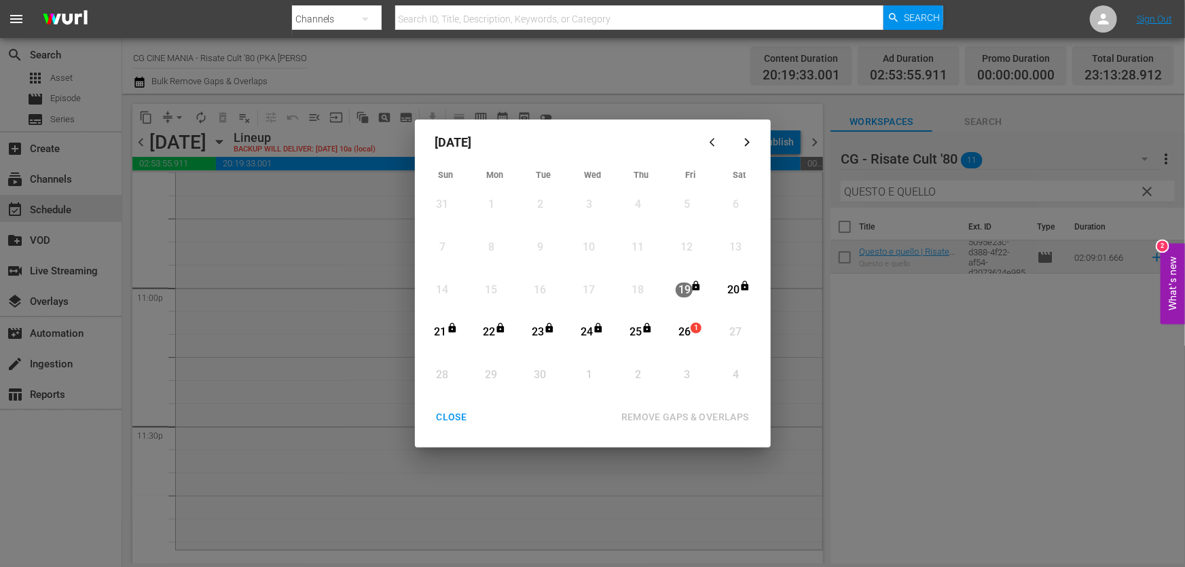
click at [681, 332] on div "26" at bounding box center [684, 333] width 17 height 16
click at [685, 420] on div "REMOVE GAPS & OVERLAPS" at bounding box center [685, 417] width 149 height 17
drag, startPoint x: 461, startPoint y: 415, endPoint x: 563, endPoint y: 566, distance: 182.4
click at [461, 416] on div "CLOSE" at bounding box center [452, 417] width 52 height 17
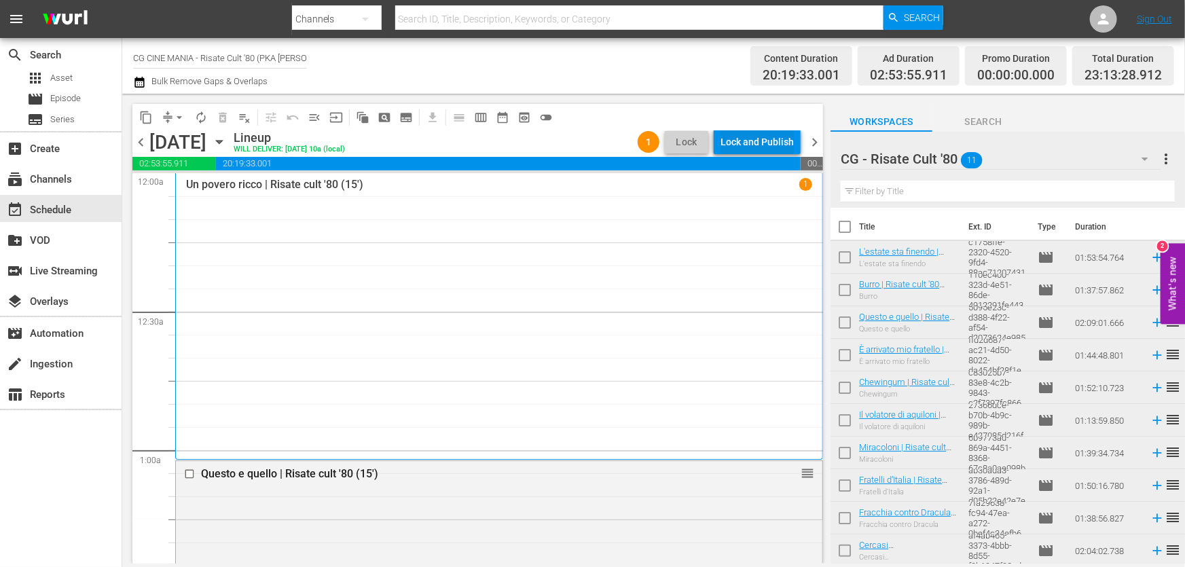
click at [762, 140] on div "Lock and Publish" at bounding box center [757, 142] width 73 height 24
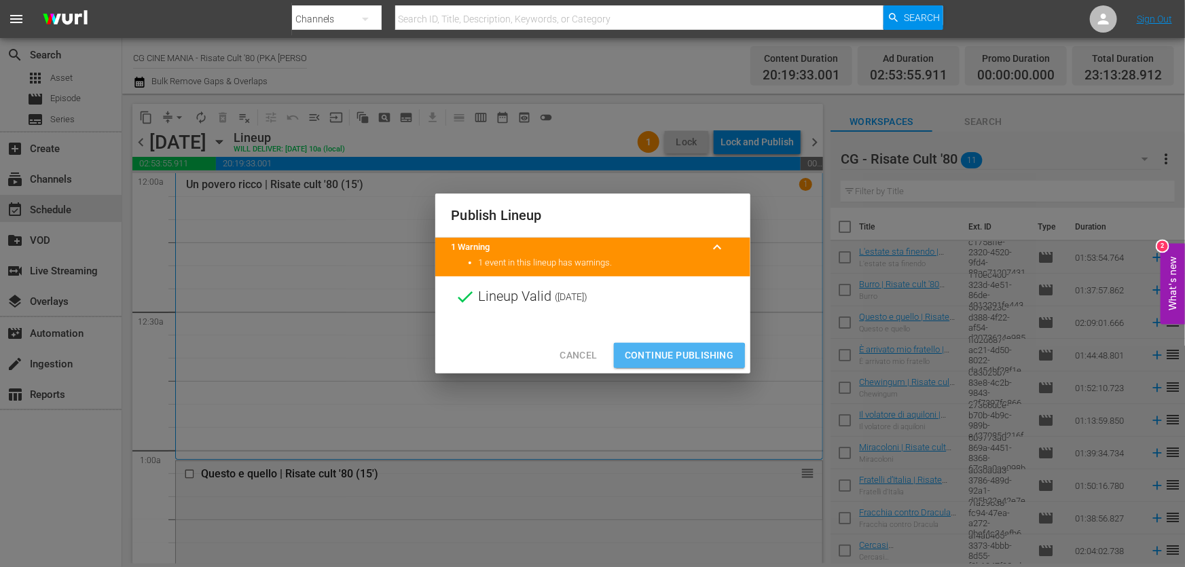
click at [653, 363] on span "Continue Publishing" at bounding box center [679, 355] width 109 height 17
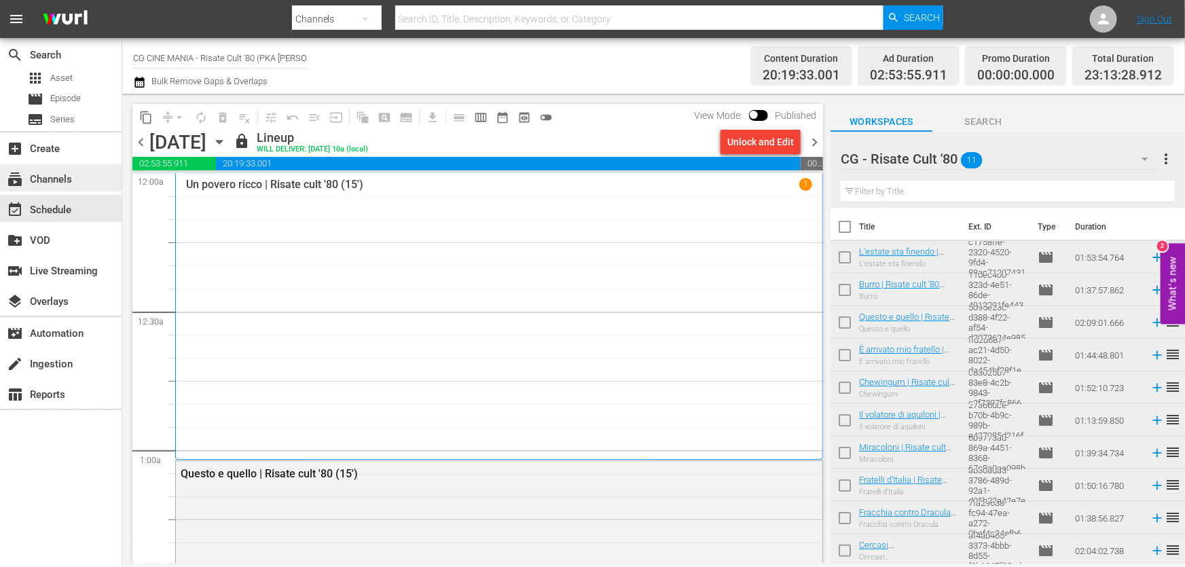
click at [54, 183] on div "subscriptions Channels" at bounding box center [38, 177] width 76 height 12
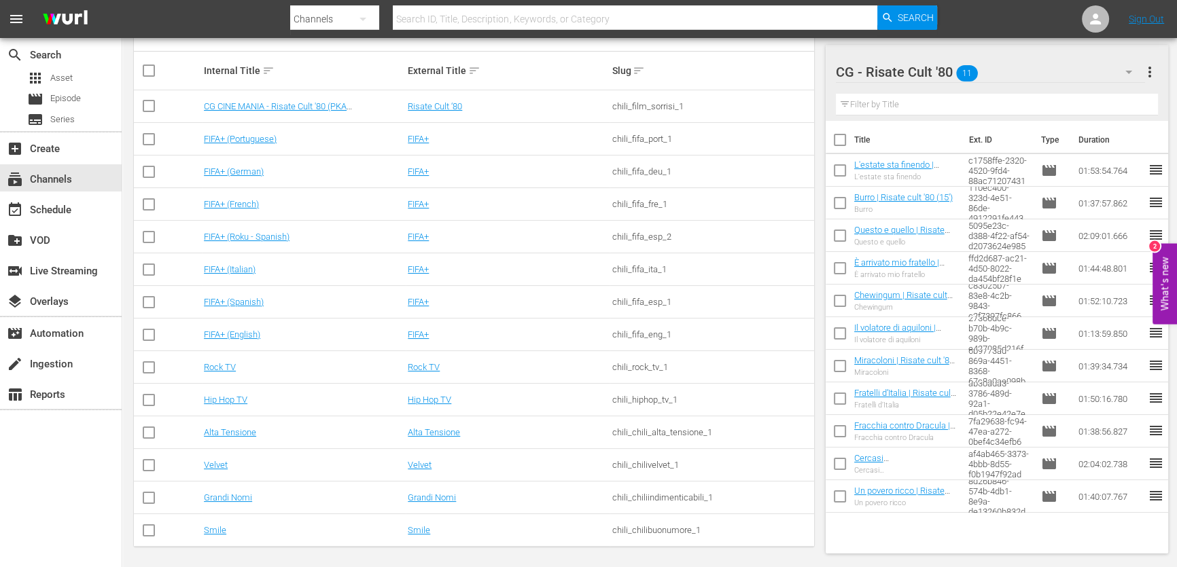
scroll to position [221, 0]
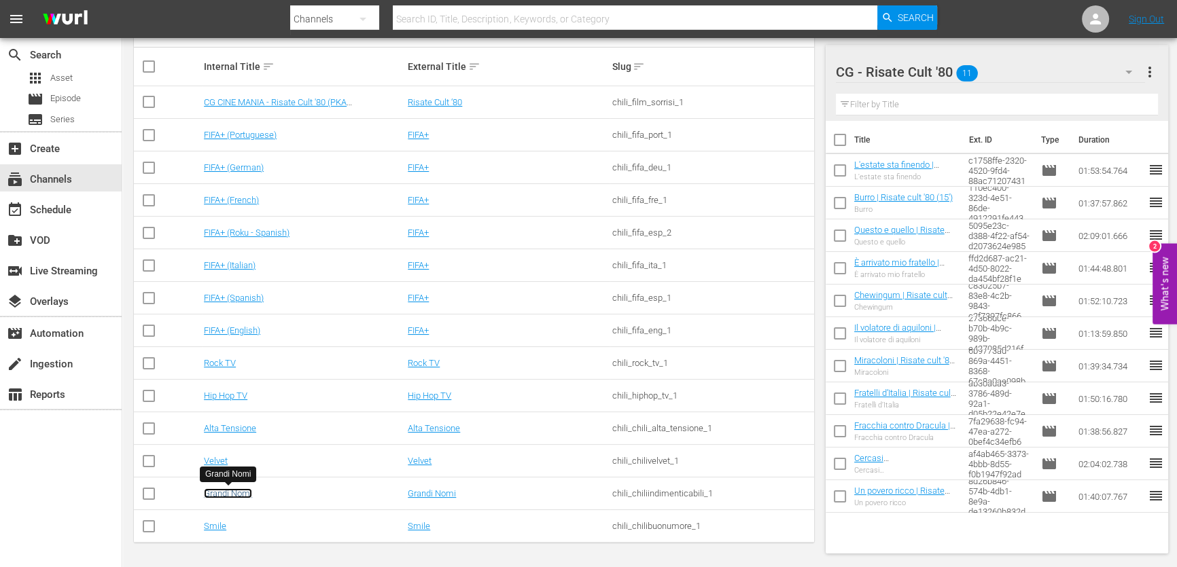
click at [248, 489] on link "Grandi Nomi" at bounding box center [228, 493] width 48 height 10
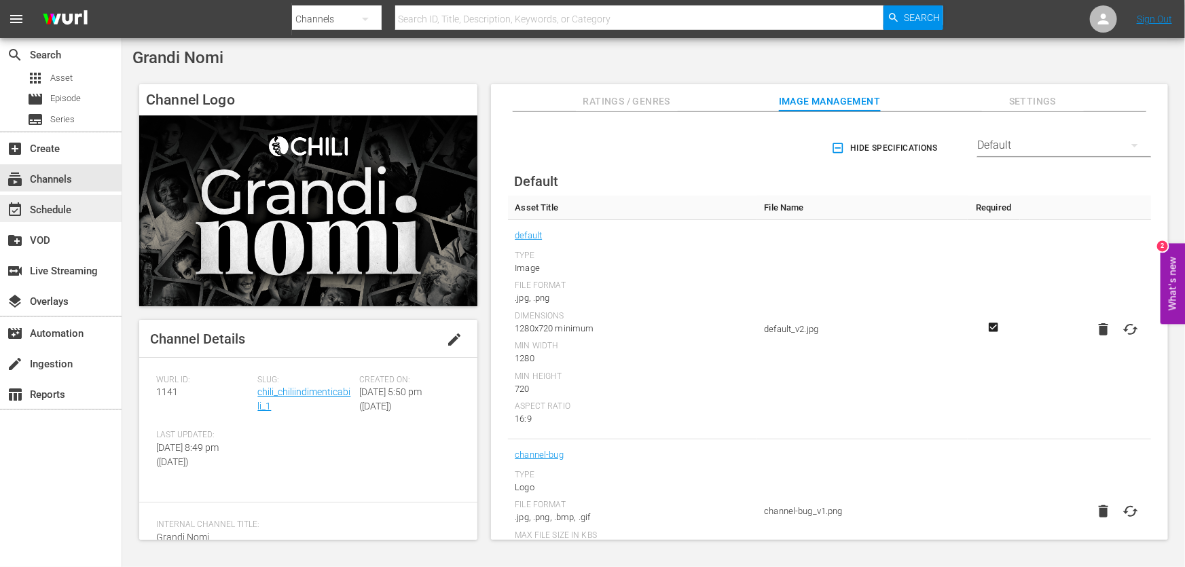
click at [60, 207] on div "event_available Schedule" at bounding box center [38, 208] width 76 height 12
